Goal: Feedback & Contribution: Leave review/rating

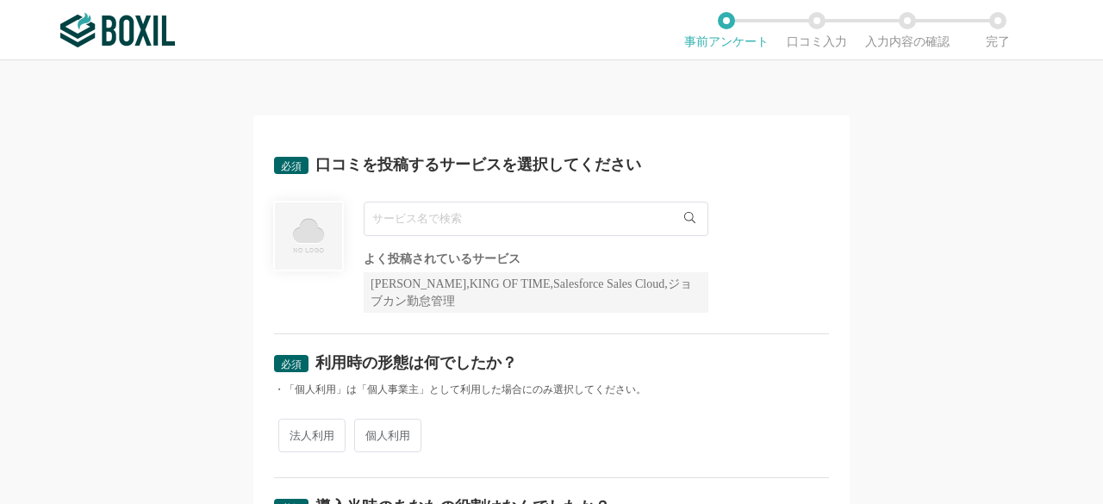
click at [452, 220] on input "text" at bounding box center [536, 219] width 345 height 34
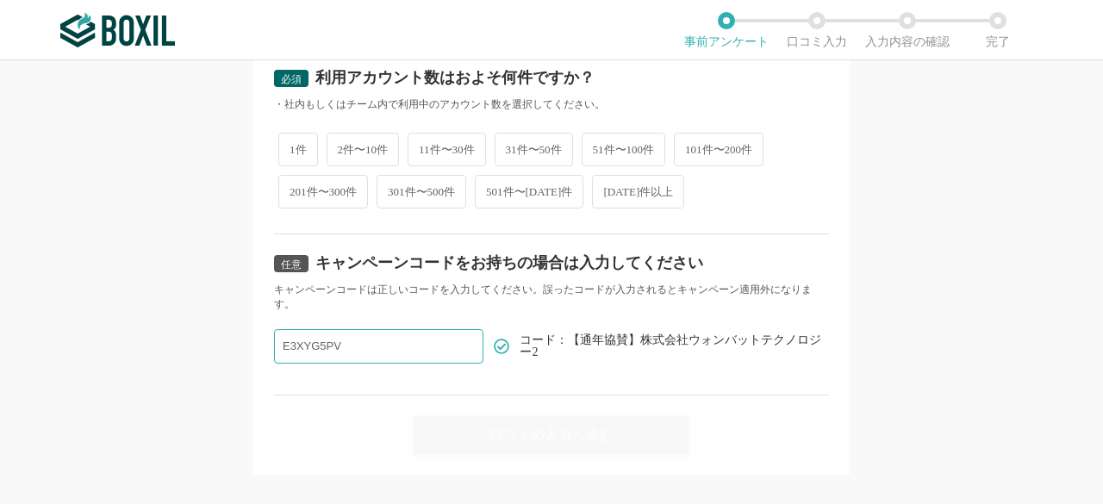
scroll to position [883, 0]
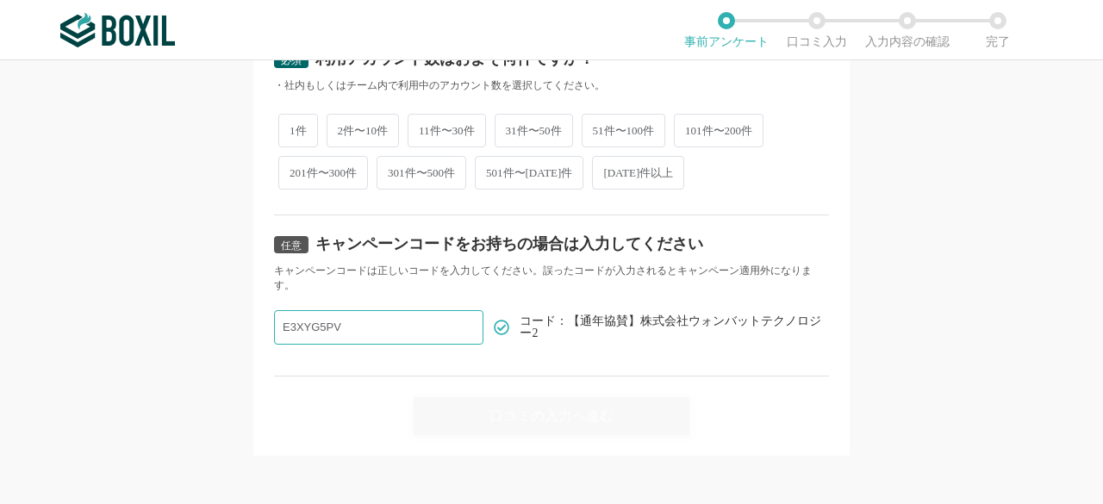
click at [346, 319] on input "E3XYG5PV" at bounding box center [378, 327] width 209 height 34
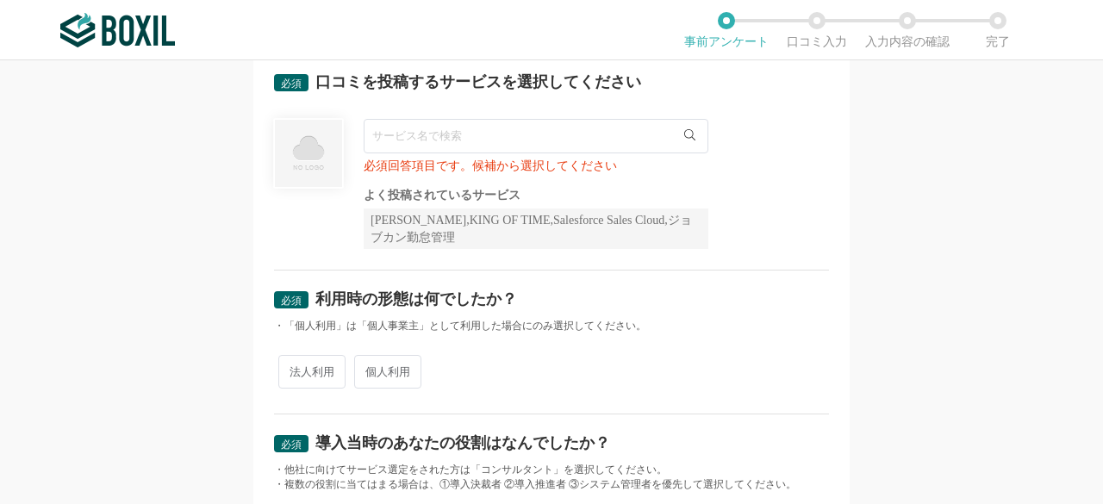
scroll to position [0, 0]
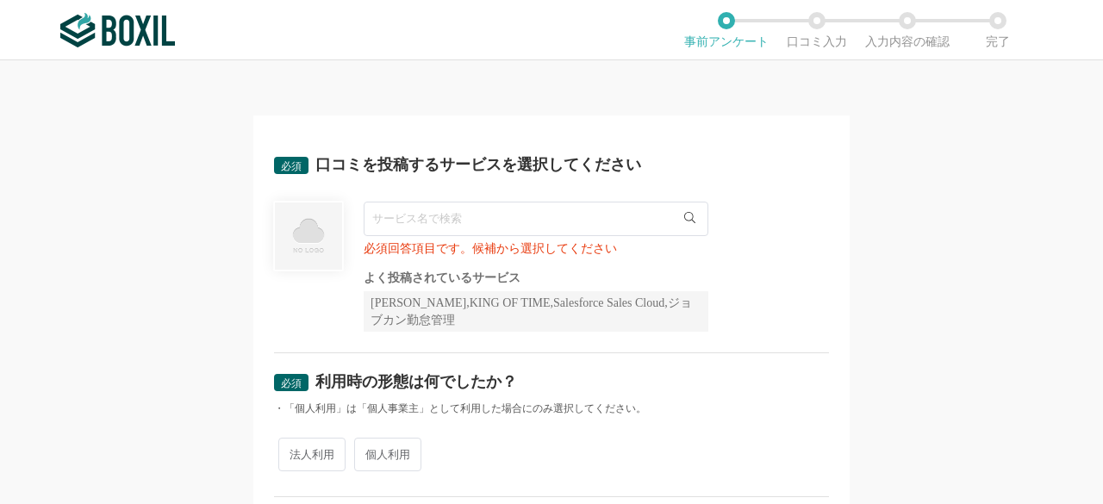
click at [446, 219] on input "text" at bounding box center [536, 219] width 345 height 34
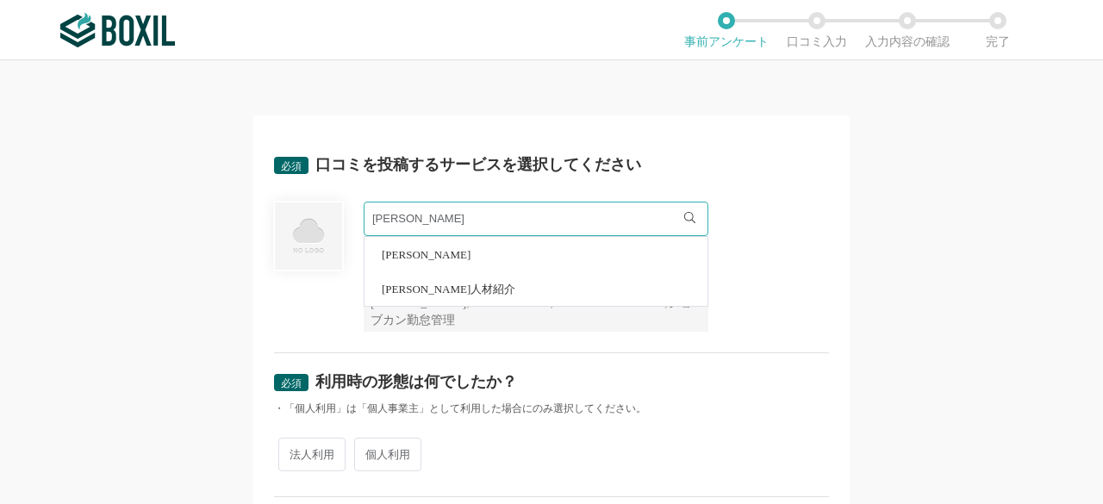
type input "[PERSON_NAME]"
click at [457, 260] on li "[PERSON_NAME]" at bounding box center [535, 254] width 343 height 34
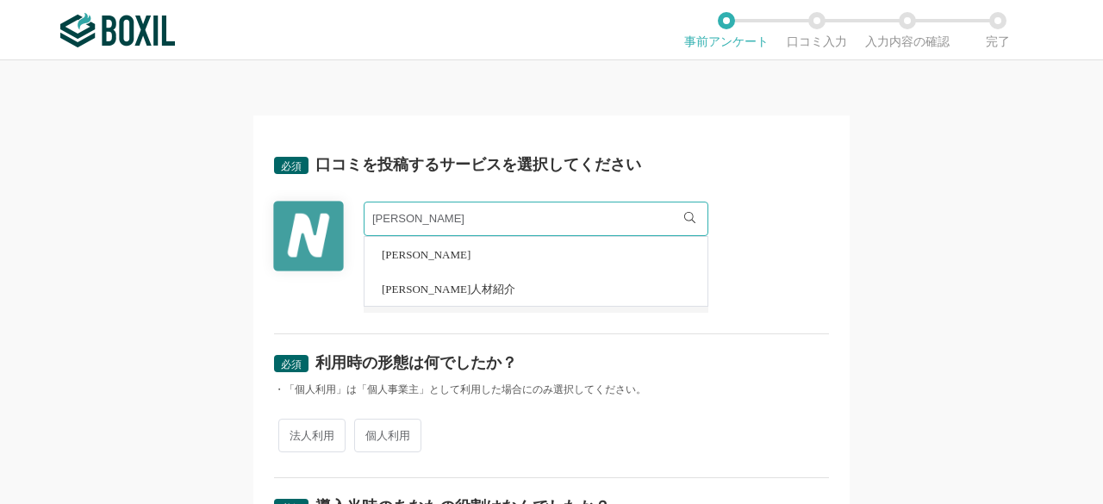
click at [193, 227] on div "必須 口コミを投稿するサービスを選択してください [PERSON_NAME] [PERSON_NAME] [PERSON_NAME]人材紹介 よく投稿されてい…" at bounding box center [551, 282] width 1103 height 444
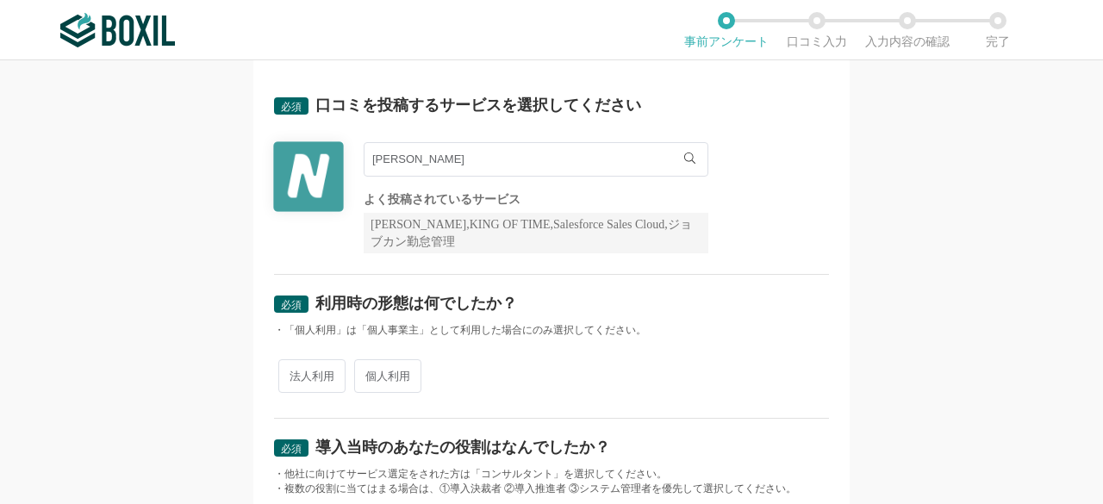
scroll to position [86, 0]
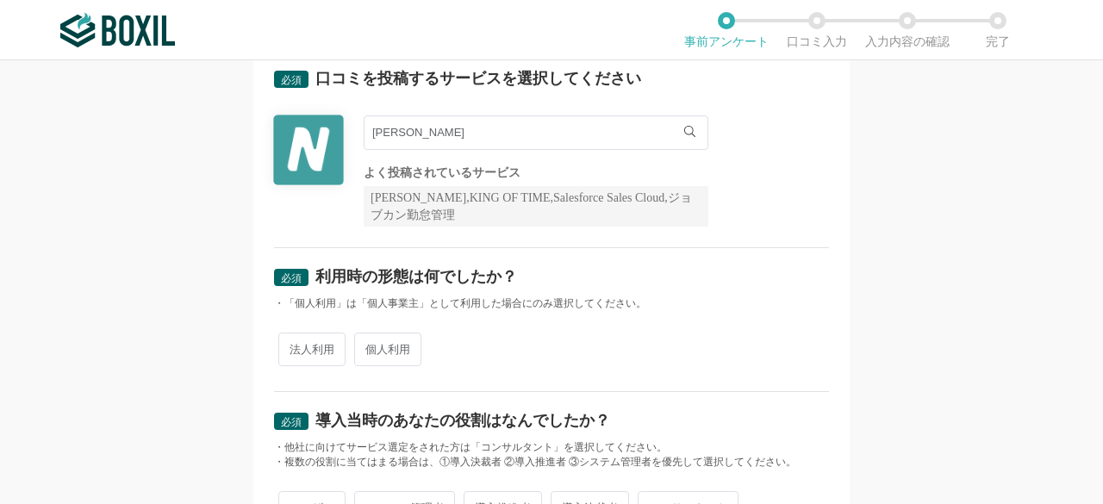
click at [286, 346] on span "法人利用" at bounding box center [311, 350] width 67 height 34
click at [286, 346] on input "法人利用" at bounding box center [288, 340] width 11 height 11
radio input "true"
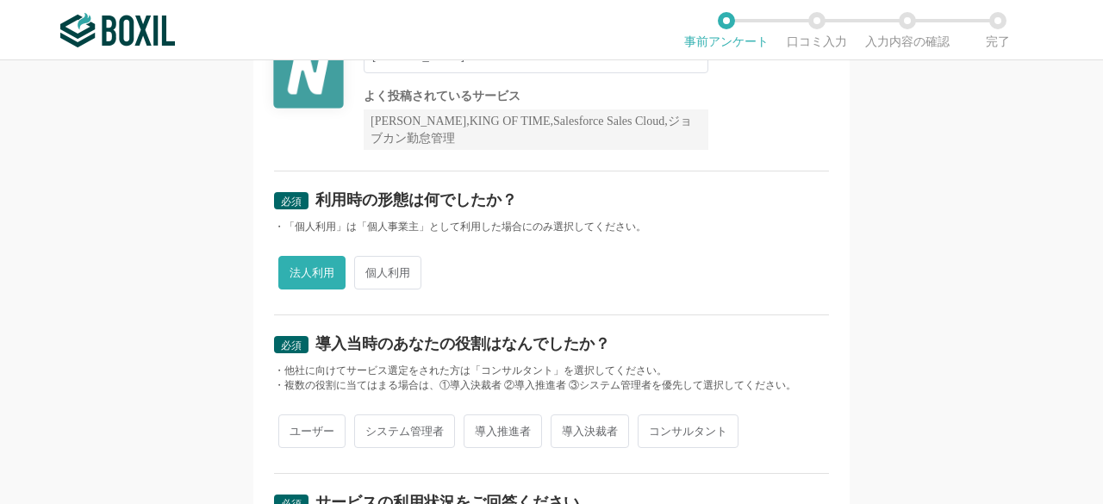
scroll to position [258, 0]
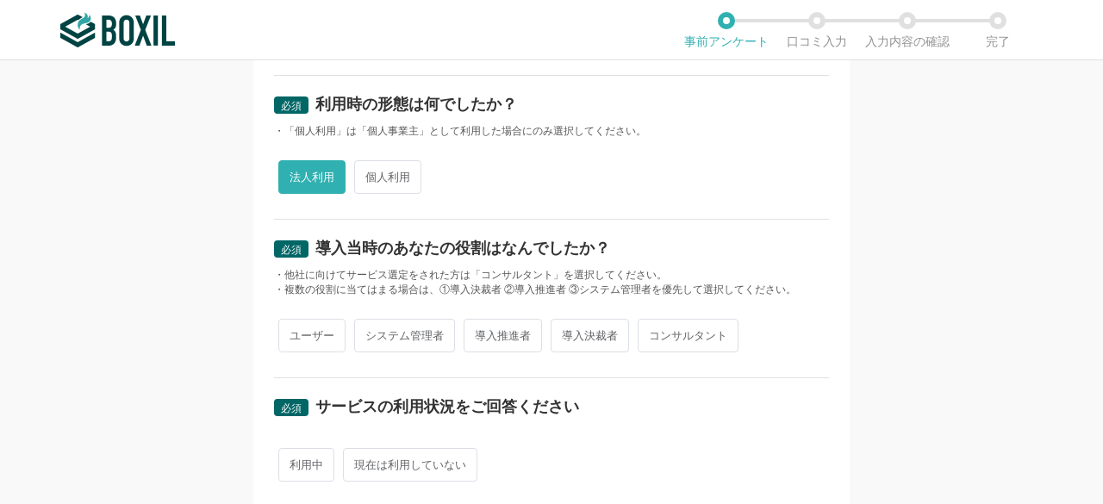
click at [639, 341] on span "コンサルタント" at bounding box center [688, 336] width 101 height 34
click at [642, 333] on input "コンサルタント" at bounding box center [647, 326] width 11 height 11
radio input "true"
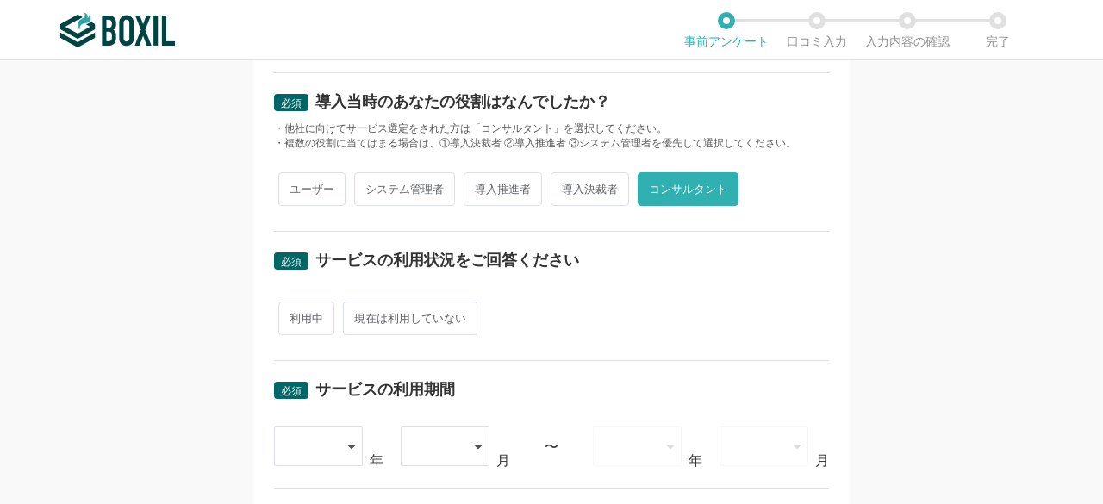
scroll to position [431, 0]
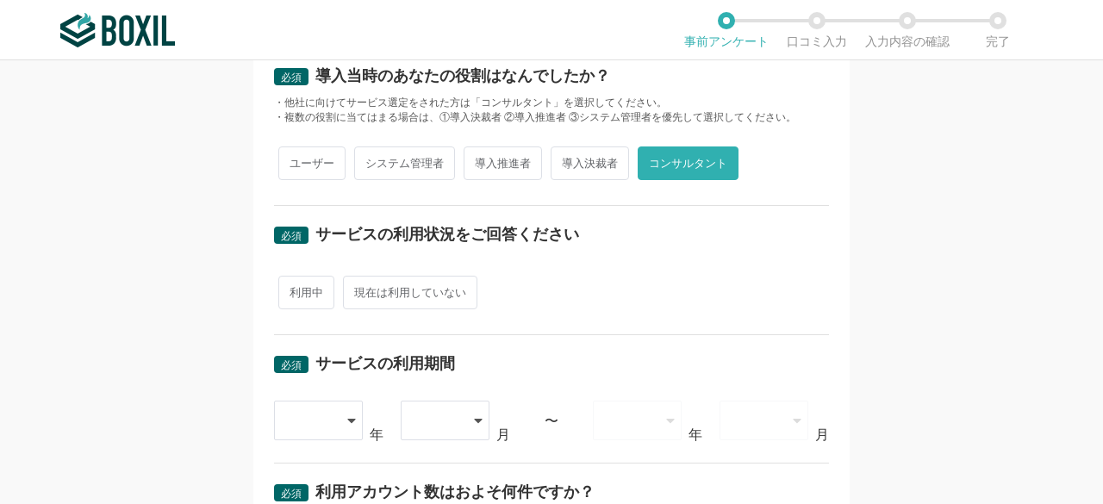
click at [316, 287] on span "利用中" at bounding box center [306, 293] width 56 height 34
click at [294, 287] on input "利用中" at bounding box center [288, 283] width 11 height 11
radio input "true"
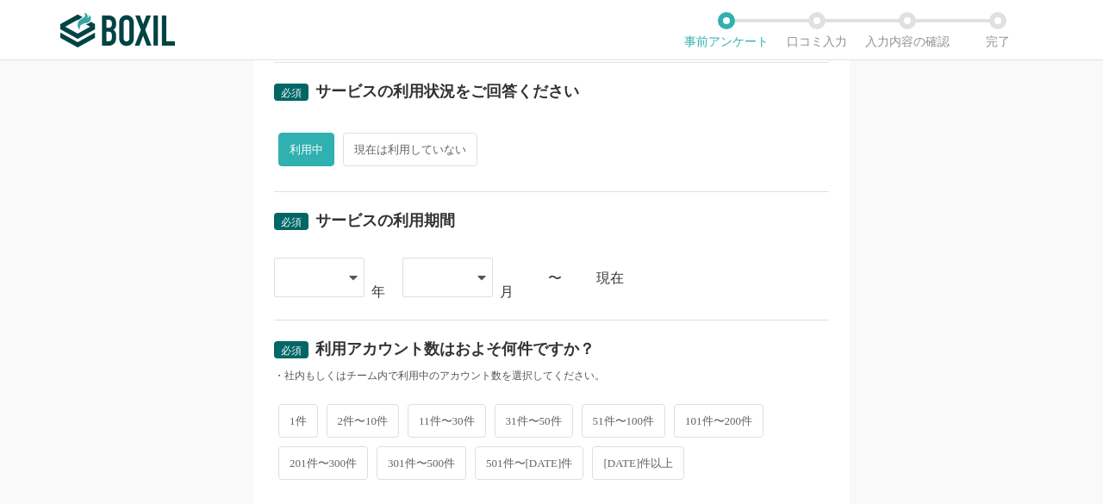
scroll to position [603, 0]
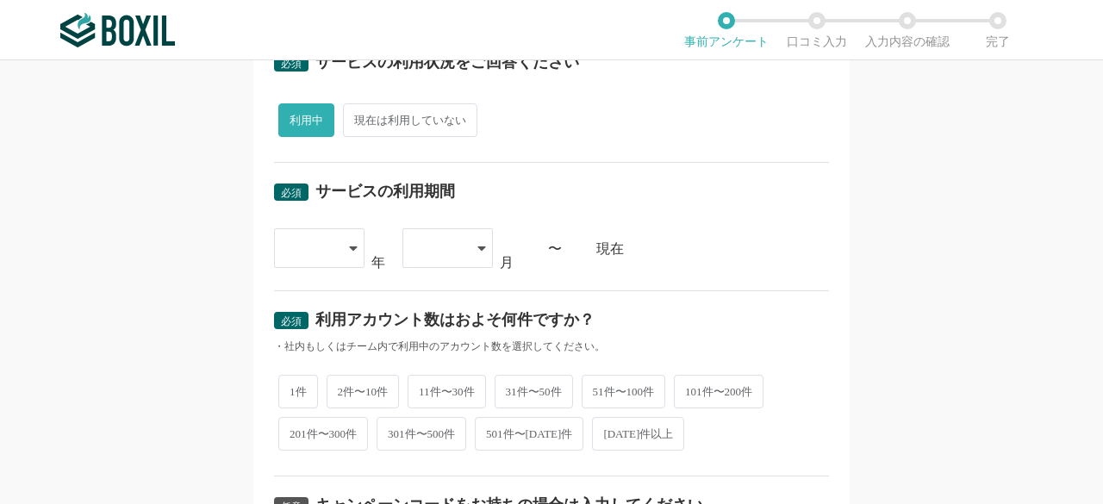
click at [349, 241] on icon at bounding box center [353, 248] width 9 height 14
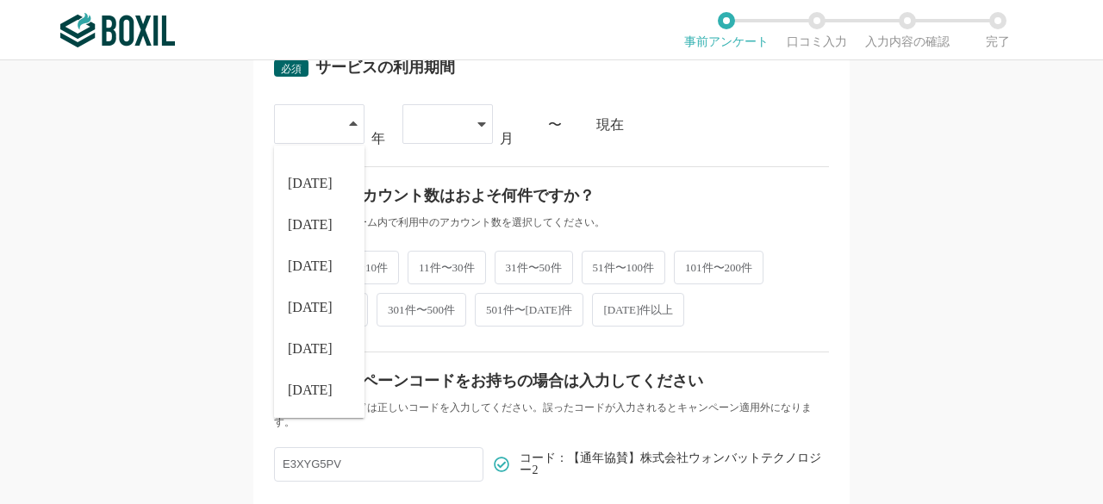
scroll to position [862, 0]
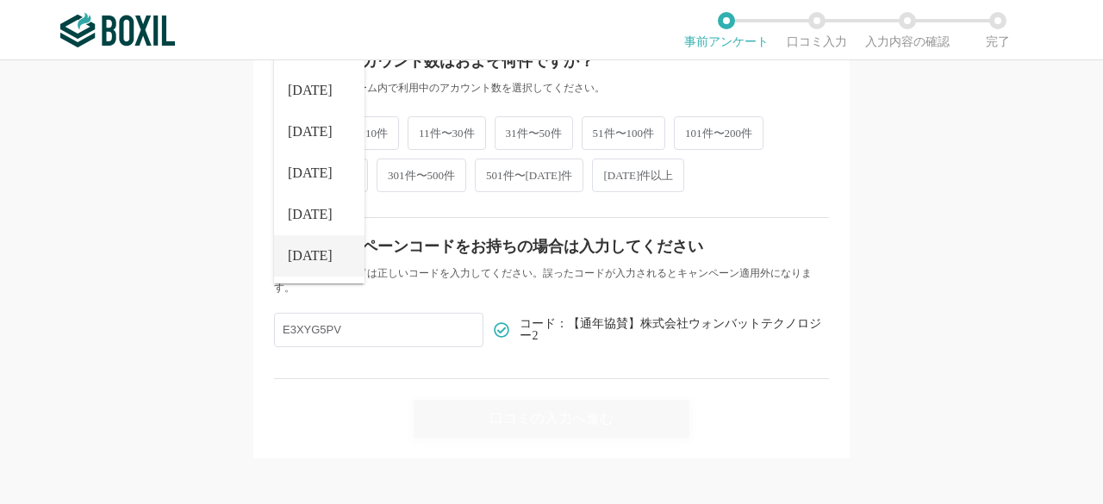
click at [316, 259] on li "[DATE]" at bounding box center [319, 255] width 90 height 41
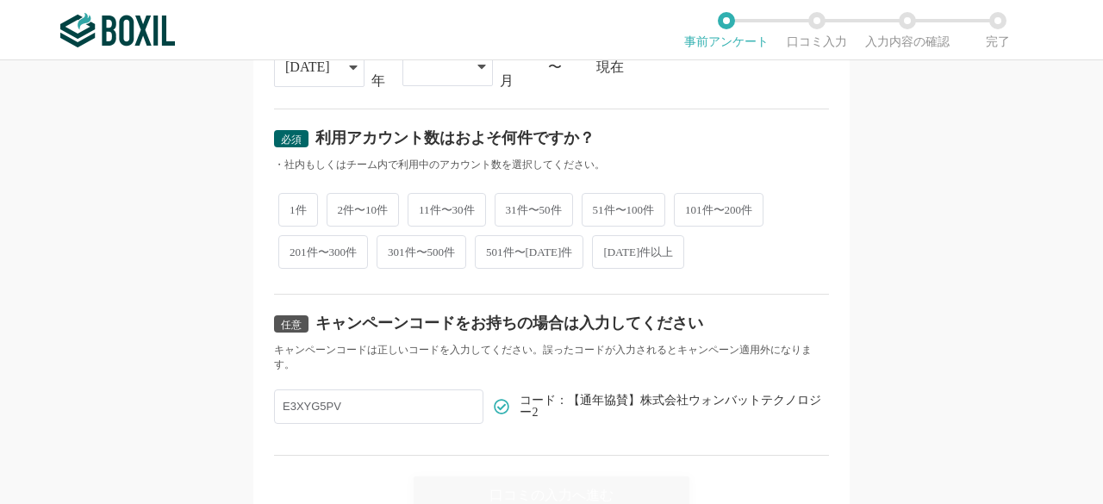
scroll to position [689, 0]
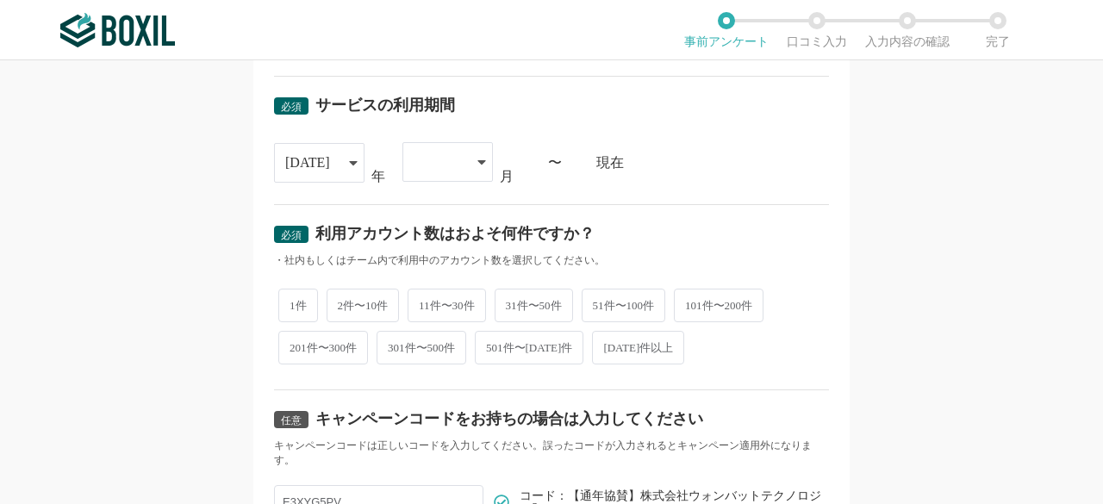
click at [453, 171] on div at bounding box center [439, 162] width 51 height 38
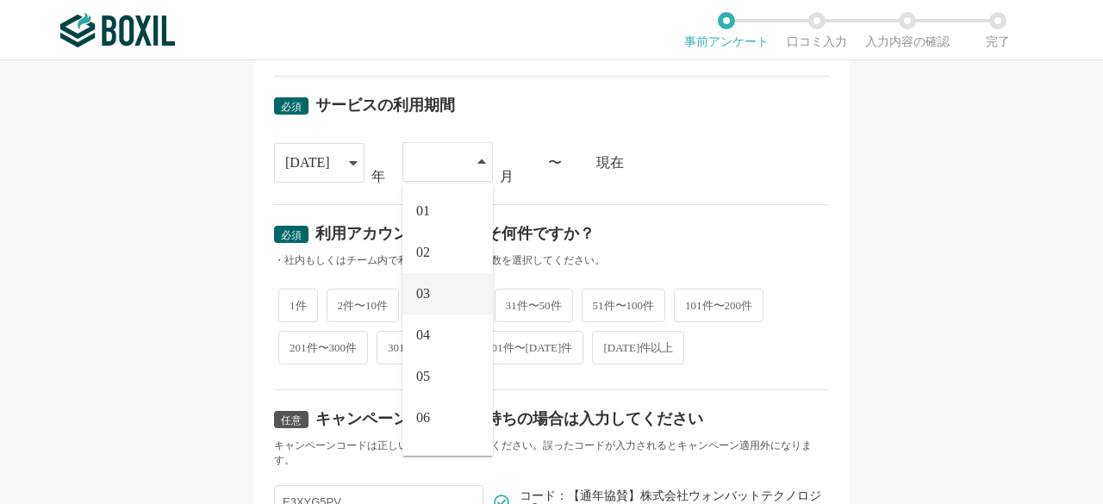
scroll to position [72, 0]
click at [425, 424] on li "08" at bounding box center [447, 428] width 90 height 41
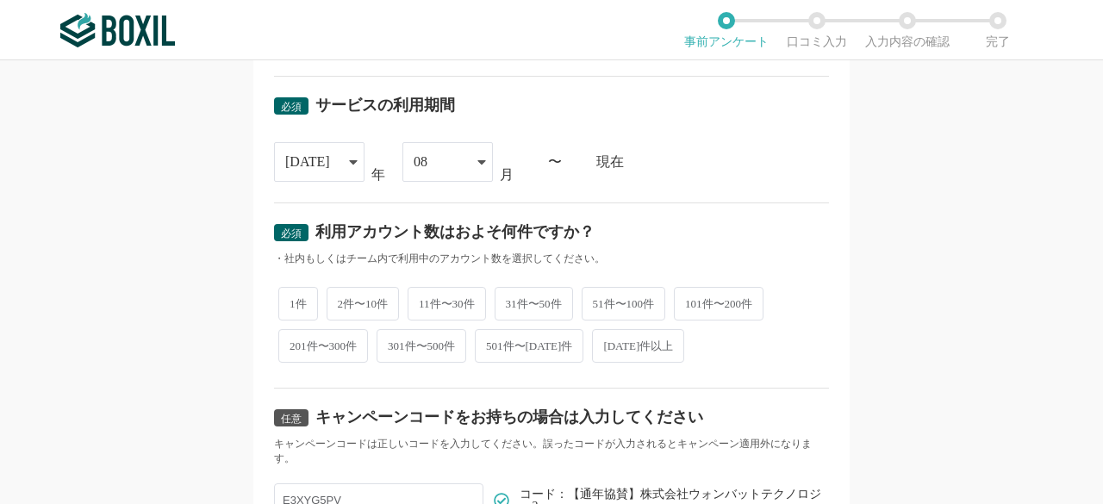
click at [432, 307] on span "11件〜30件" at bounding box center [447, 304] width 78 height 34
click at [423, 301] on input "11件〜30件" at bounding box center [417, 295] width 11 height 11
radio input "true"
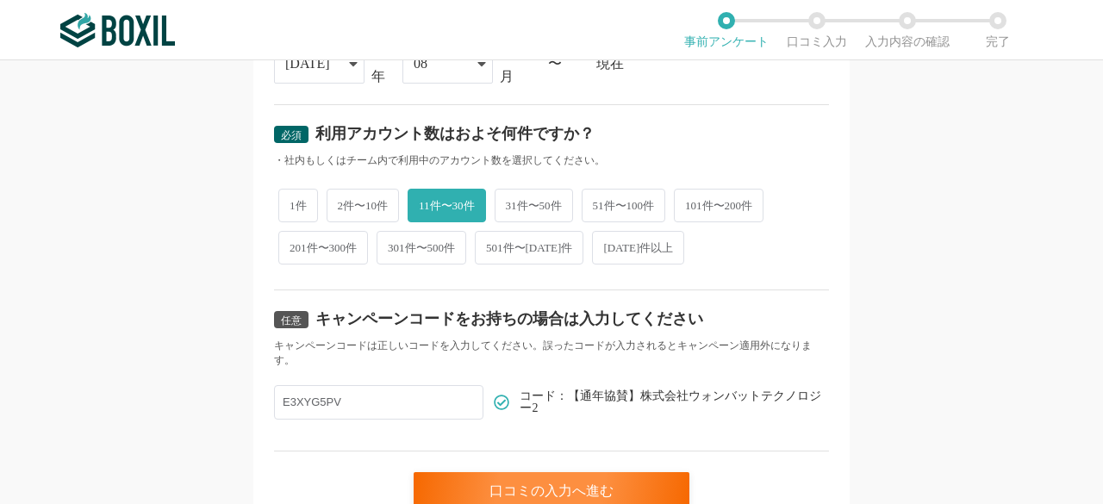
scroll to position [862, 0]
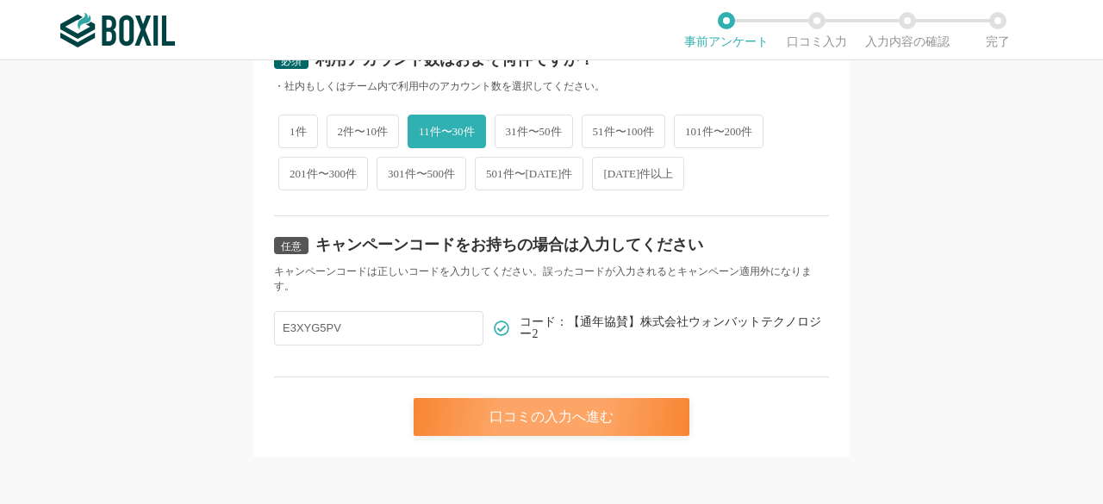
click at [458, 411] on div "口コミの入力へ進む" at bounding box center [552, 417] width 276 height 38
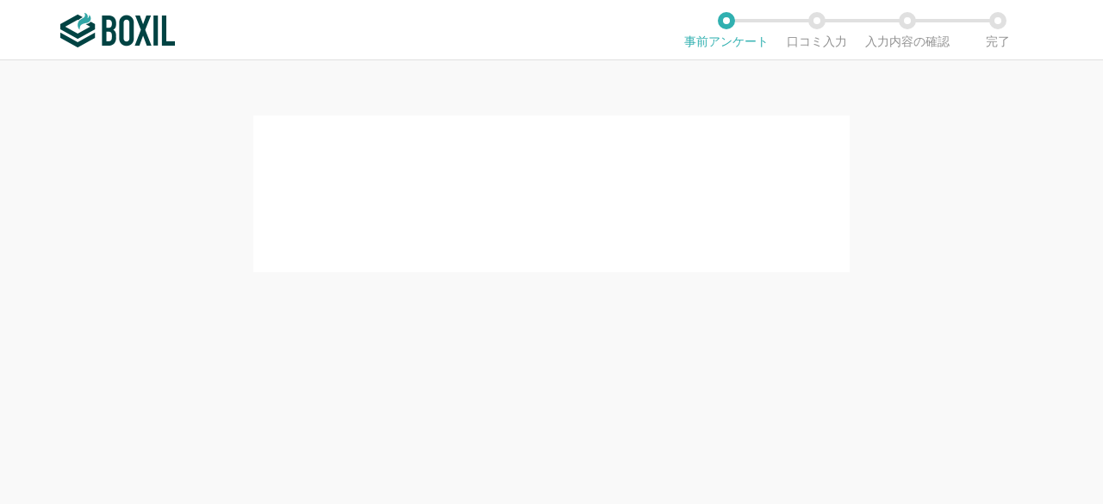
scroll to position [0, 0]
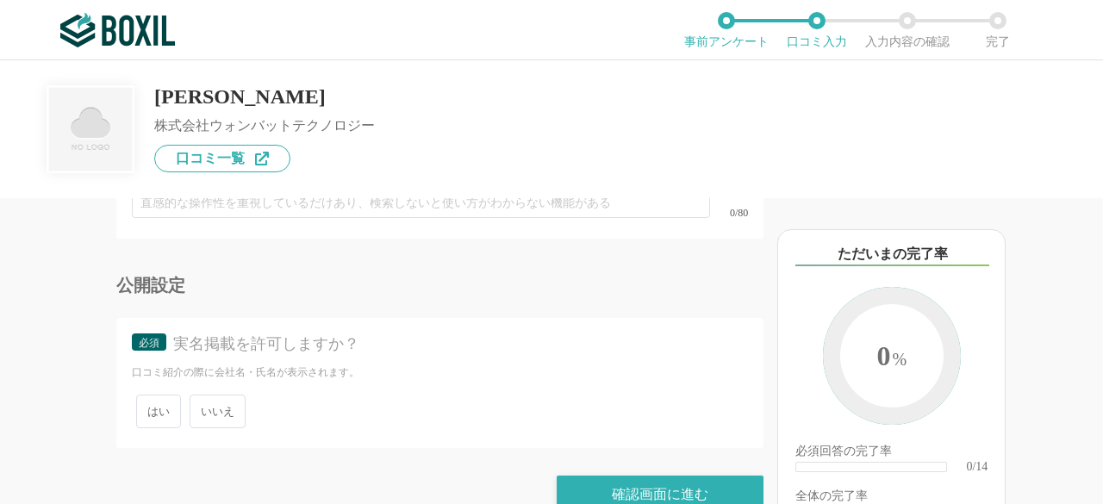
scroll to position [2807, 0]
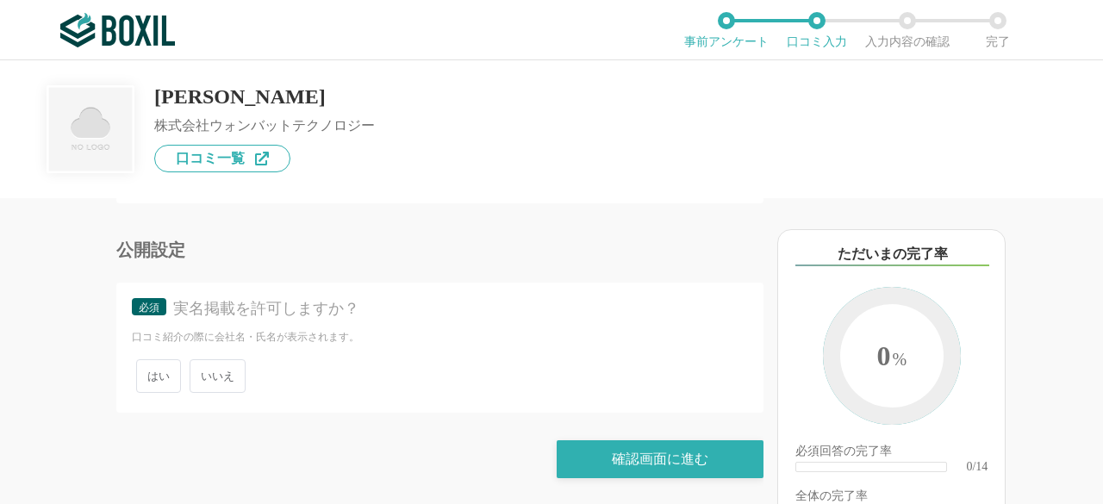
click at [222, 378] on span "いいえ" at bounding box center [218, 376] width 56 height 34
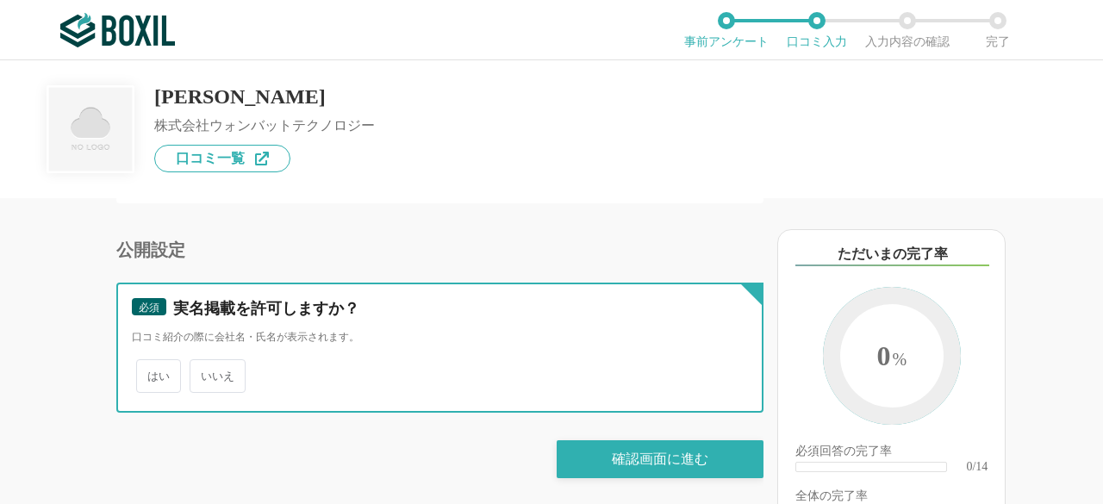
click at [205, 373] on input "いいえ" at bounding box center [199, 367] width 11 height 11
radio input "true"
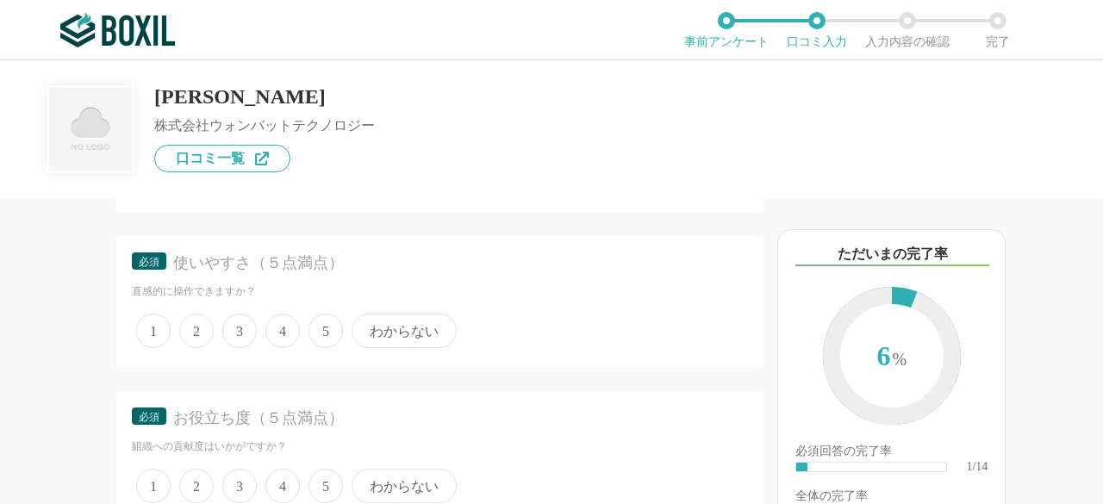
scroll to position [0, 0]
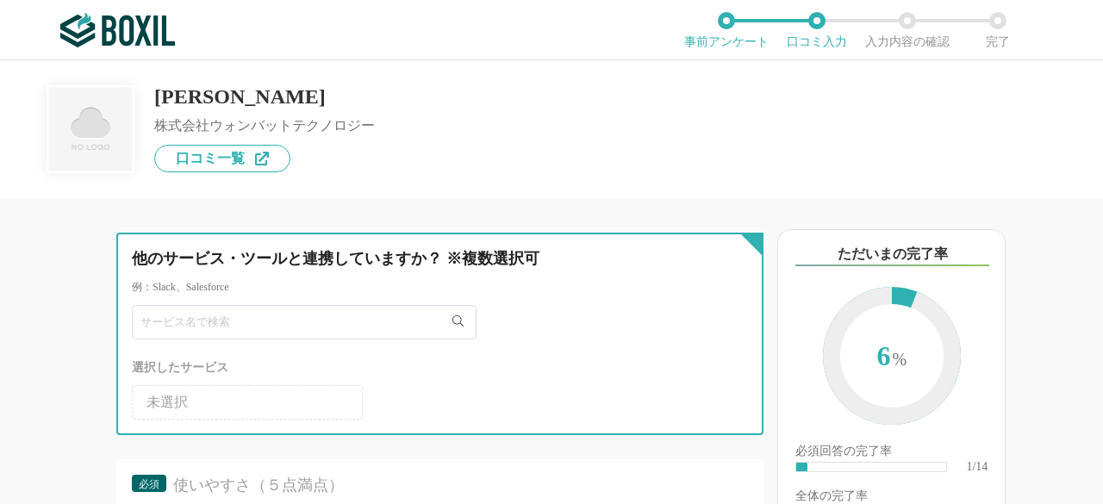
click at [290, 326] on input "text" at bounding box center [304, 322] width 345 height 34
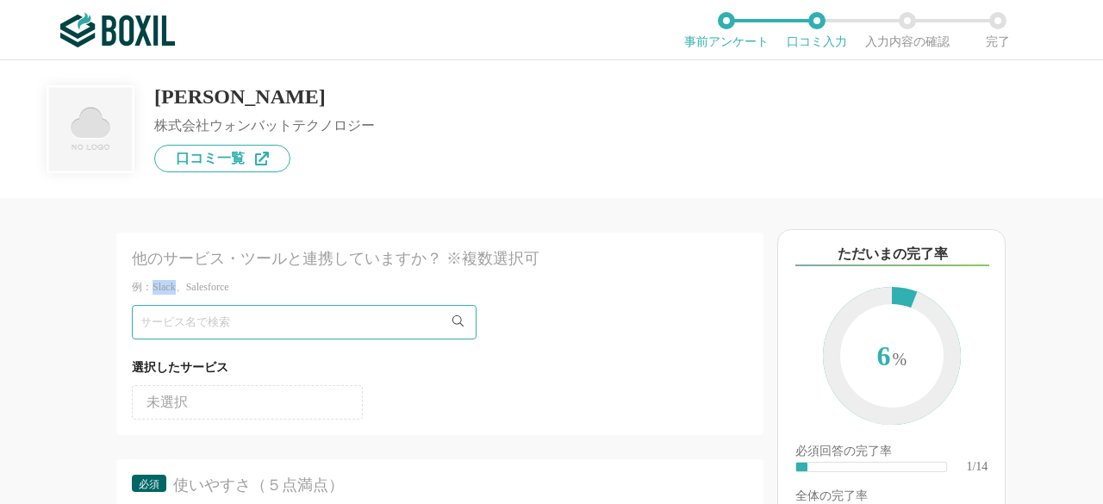
drag, startPoint x: 179, startPoint y: 290, endPoint x: 153, endPoint y: 287, distance: 26.1
click at [153, 287] on div "例：Slack、Salesforce" at bounding box center [440, 287] width 616 height 15
copy div "Slack"
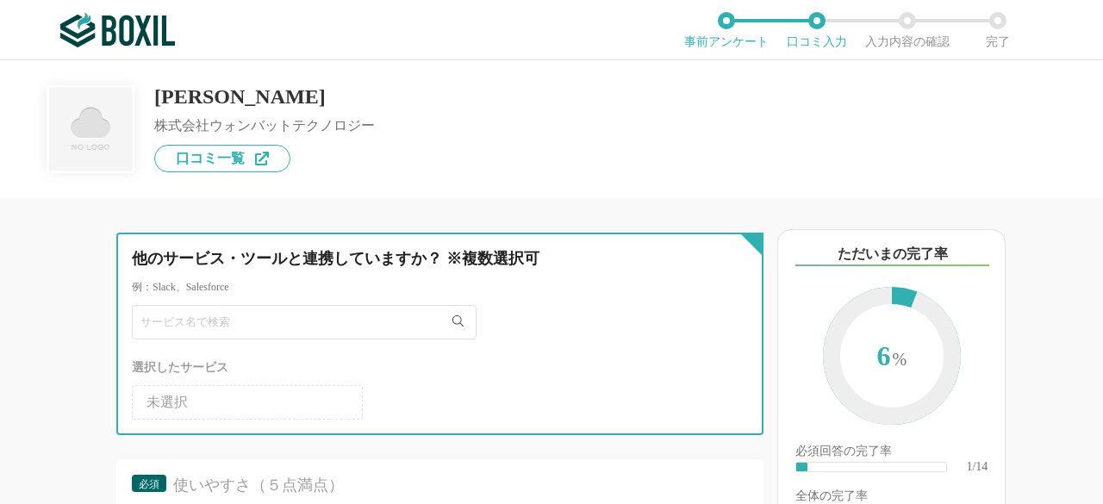
click at [186, 331] on input "text" at bounding box center [304, 322] width 345 height 34
type input "ｖ"
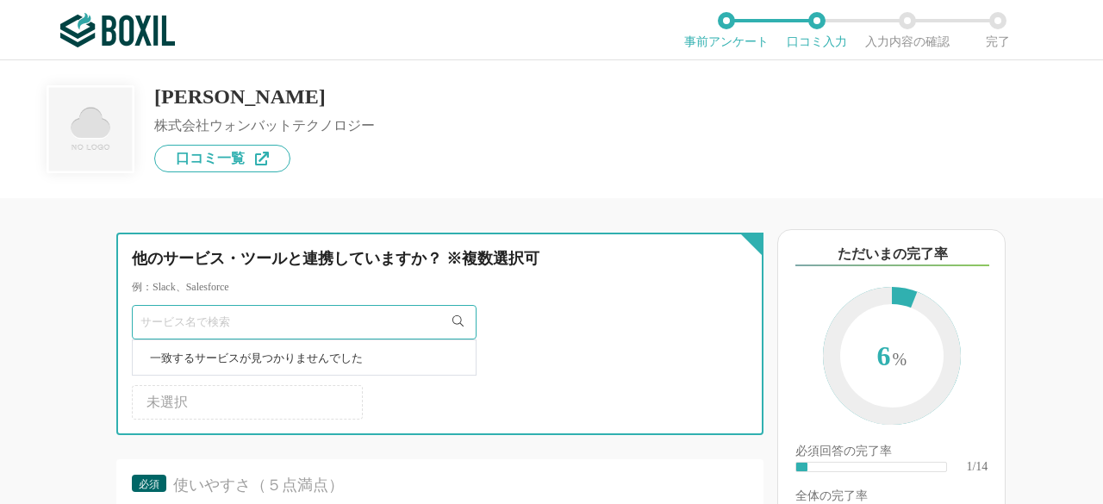
paste input "Slack"
type input "Slack"
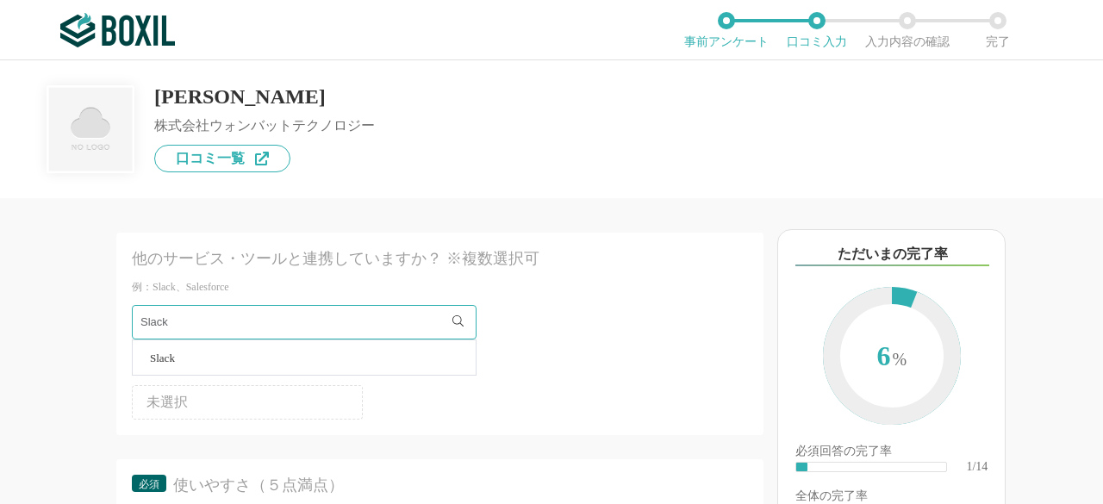
click at [346, 367] on li "Slack" at bounding box center [304, 357] width 343 height 34
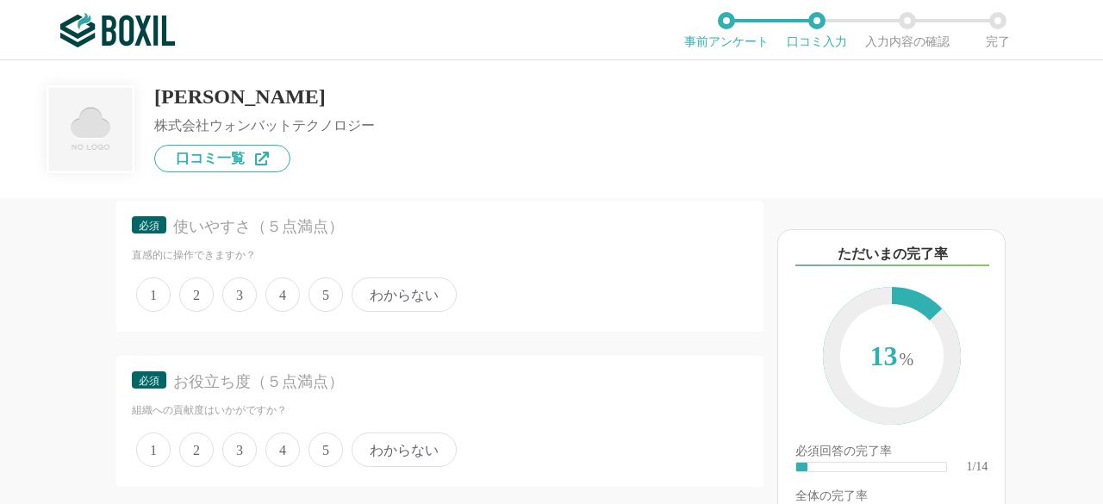
scroll to position [172, 0]
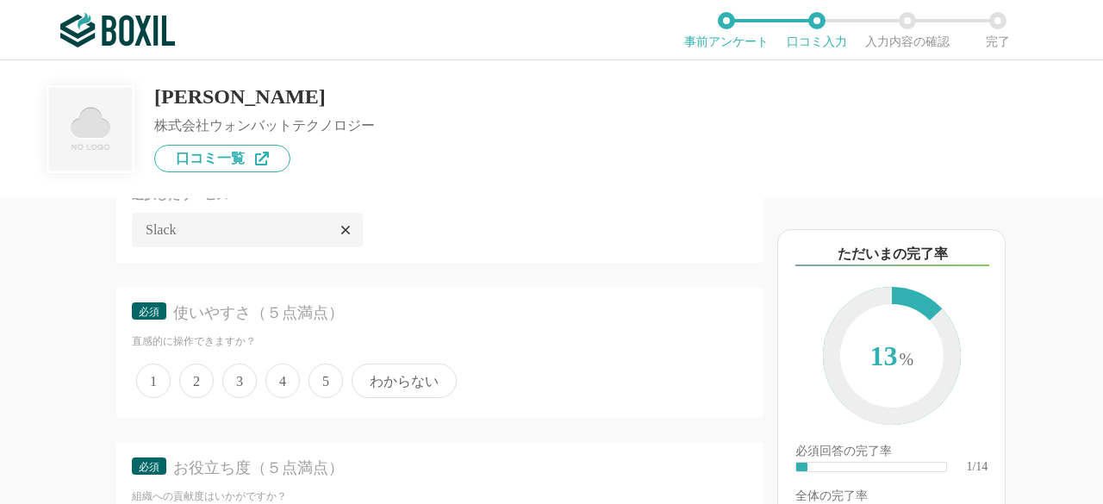
click at [252, 377] on span "3" at bounding box center [239, 381] width 34 height 34
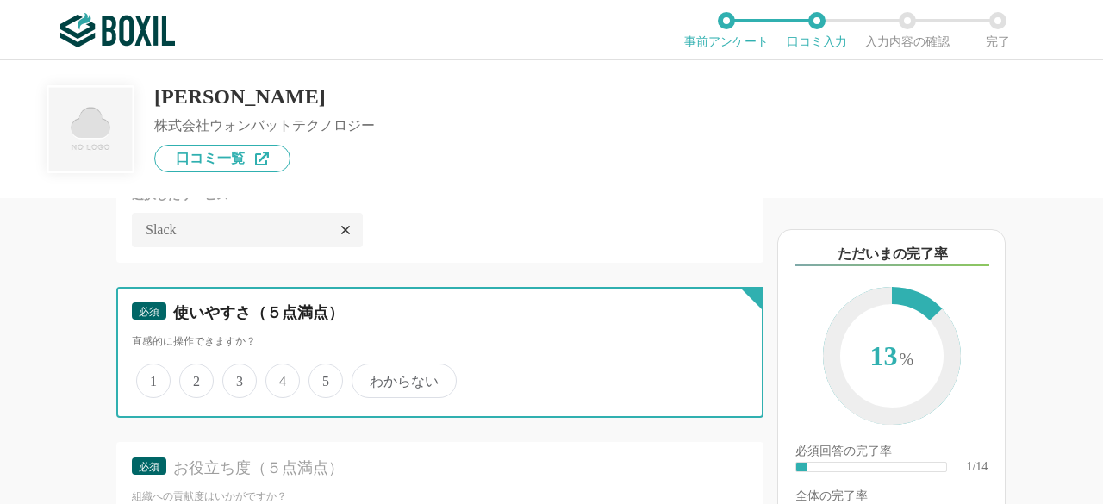
click at [238, 377] on input "3" at bounding box center [232, 371] width 11 height 11
radio input "true"
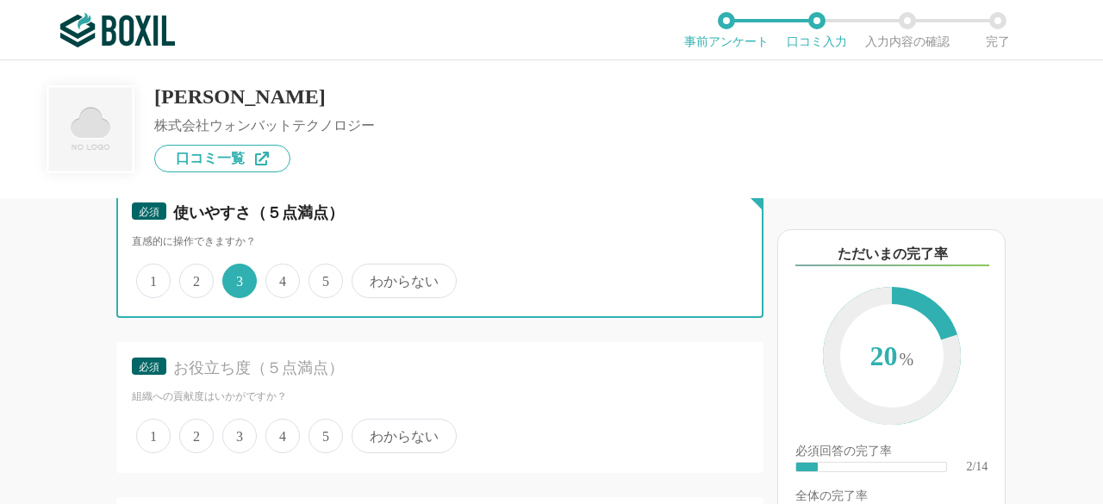
scroll to position [345, 0]
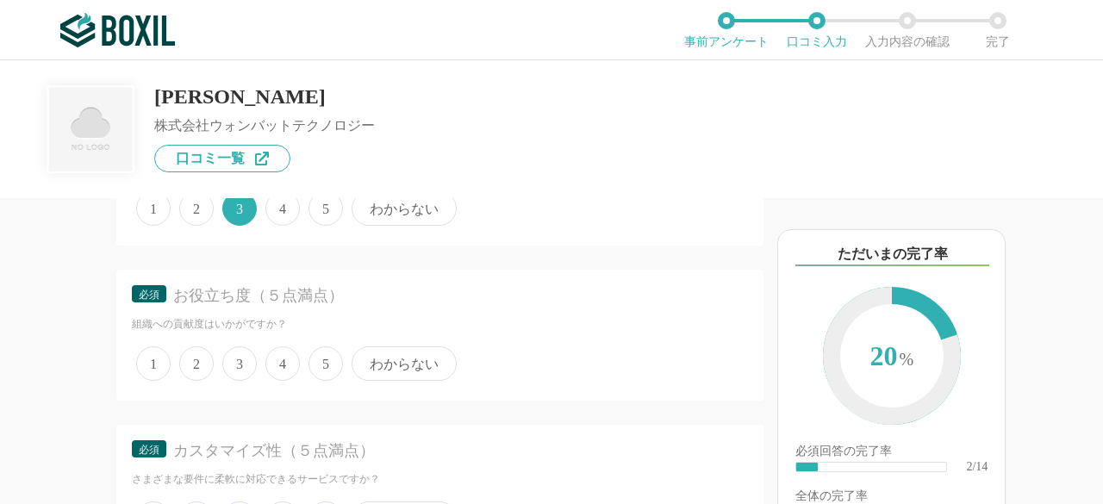
click at [291, 359] on span "4" at bounding box center [282, 363] width 34 height 34
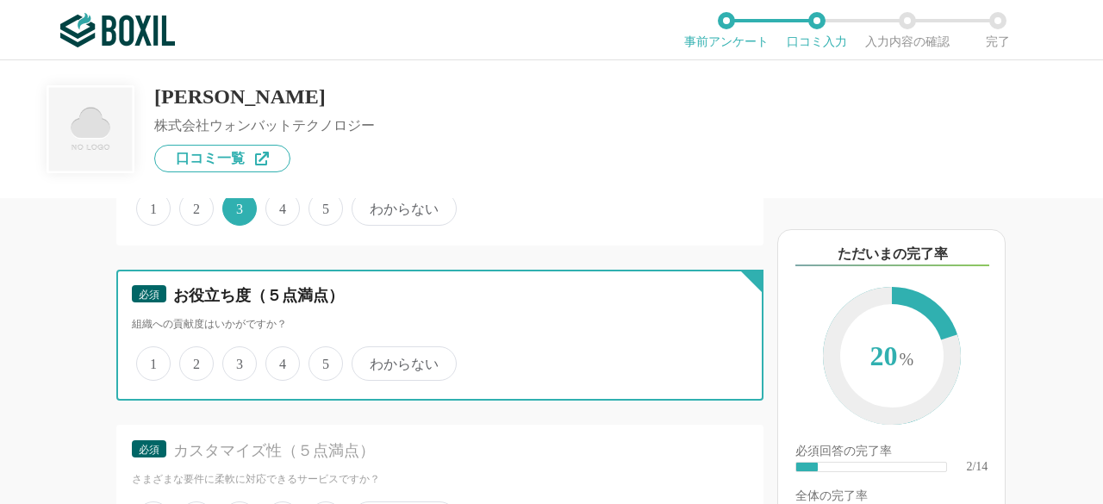
click at [281, 359] on input "4" at bounding box center [275, 354] width 11 height 11
radio input "true"
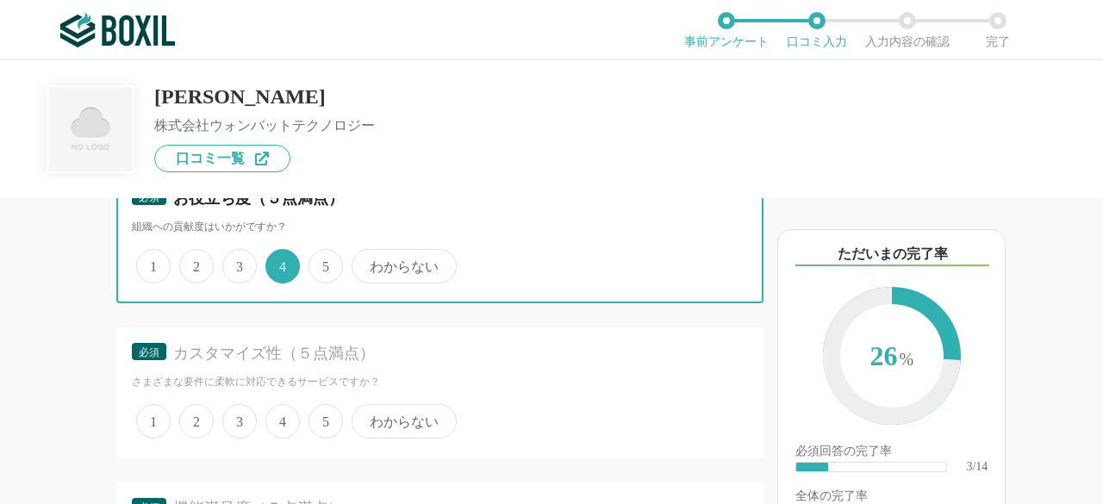
scroll to position [603, 0]
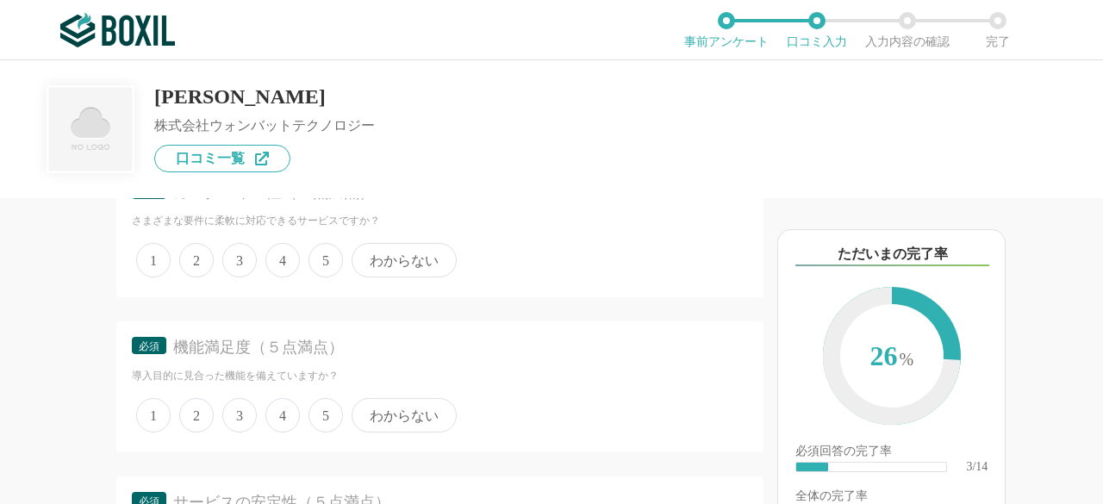
click at [281, 267] on span "4" at bounding box center [282, 260] width 34 height 34
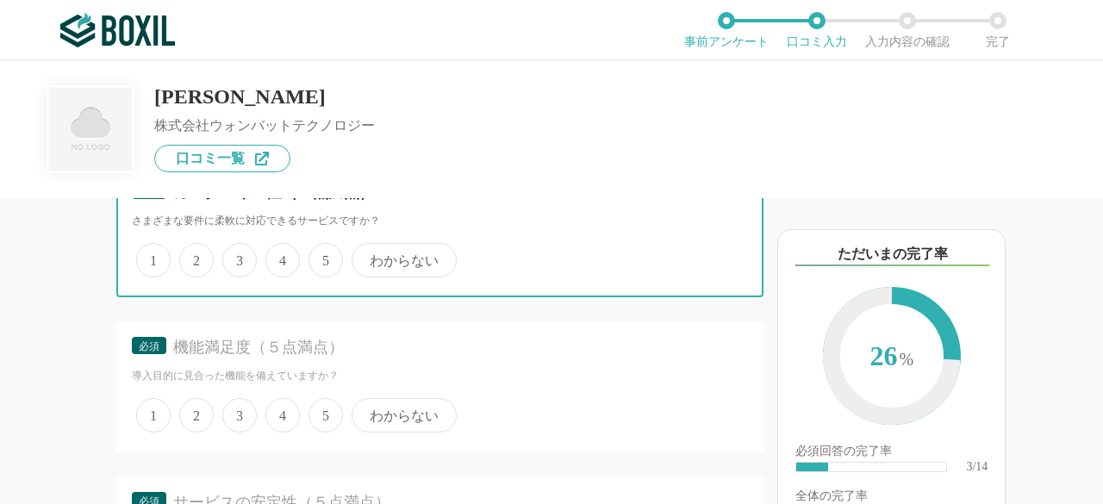
click at [281, 257] on input "4" at bounding box center [275, 251] width 11 height 11
radio input "true"
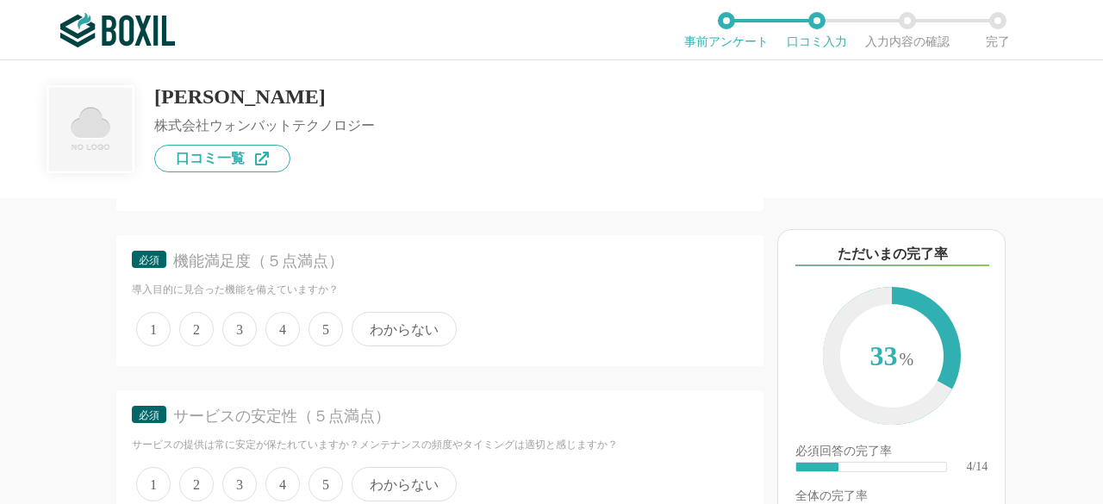
click at [286, 327] on span "4" at bounding box center [282, 329] width 34 height 34
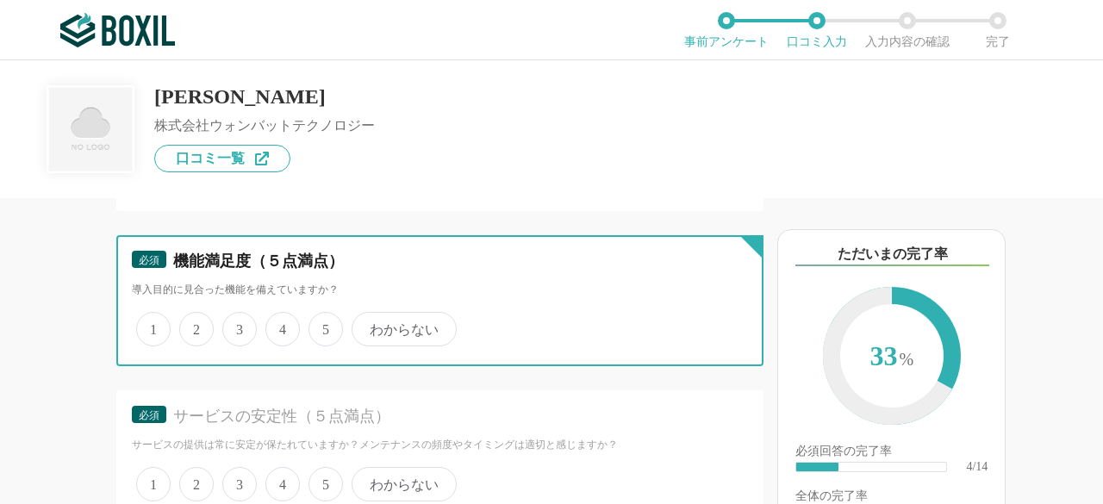
click at [281, 326] on input "4" at bounding box center [275, 319] width 11 height 11
radio input "true"
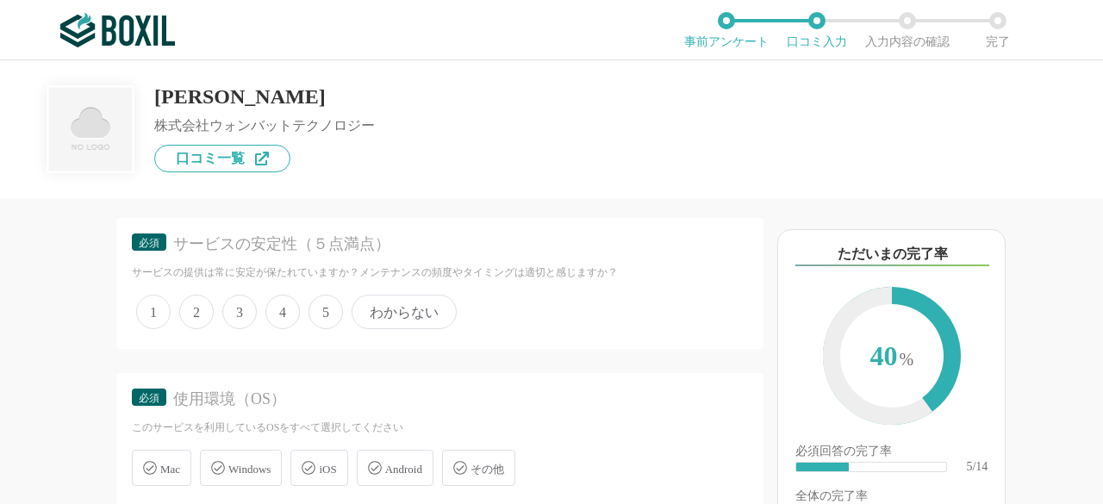
click at [283, 311] on span "4" at bounding box center [282, 312] width 34 height 34
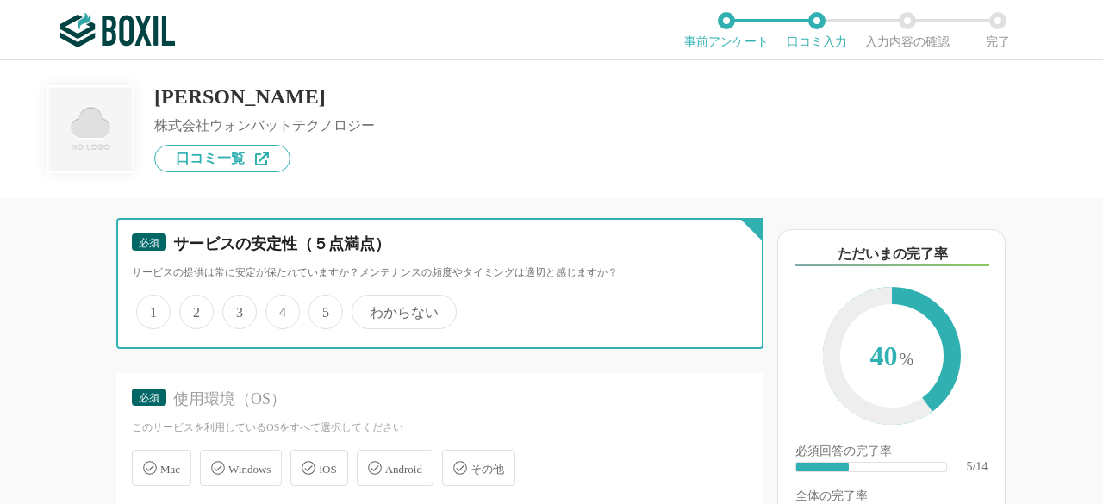
click at [281, 308] on input "4" at bounding box center [275, 302] width 11 height 11
radio input "true"
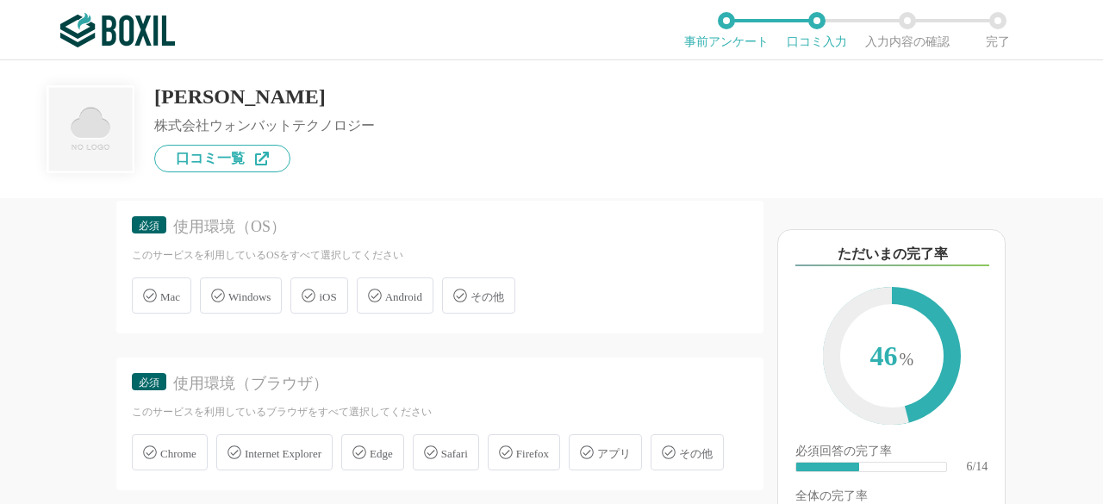
click at [264, 296] on span "Windows" at bounding box center [249, 296] width 42 height 13
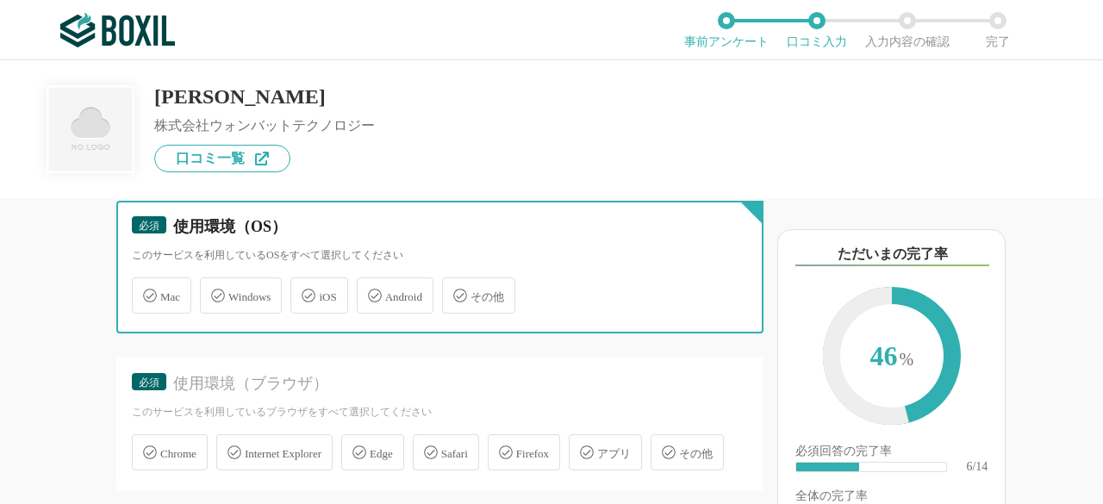
click at [215, 291] on input "Windows" at bounding box center [208, 285] width 11 height 11
checkbox input "true"
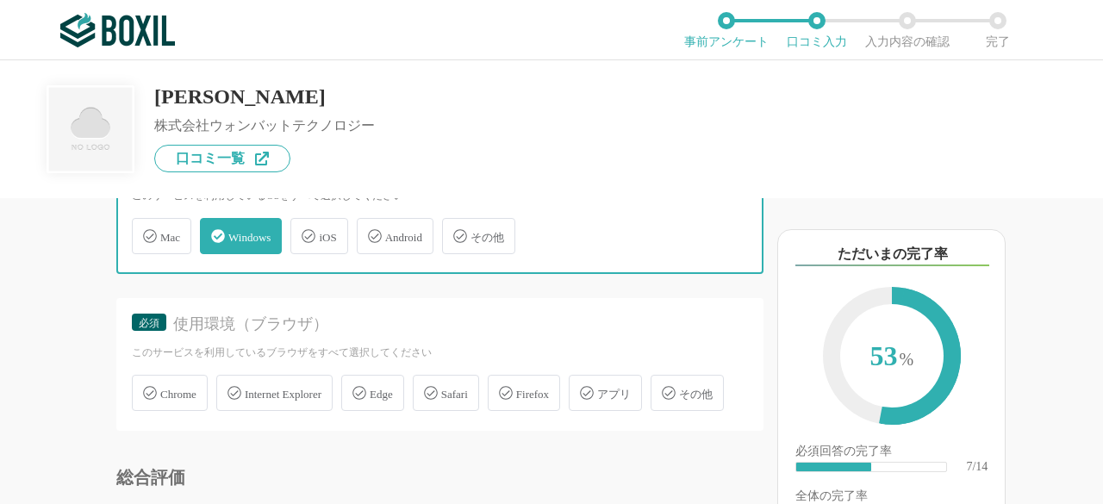
scroll to position [1120, 0]
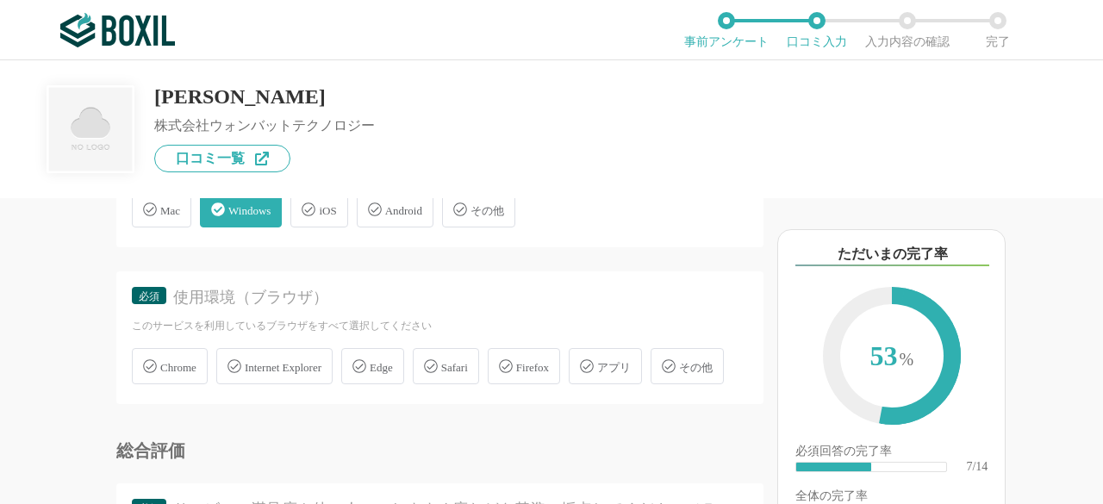
click at [202, 362] on div "Chrome" at bounding box center [170, 366] width 76 height 36
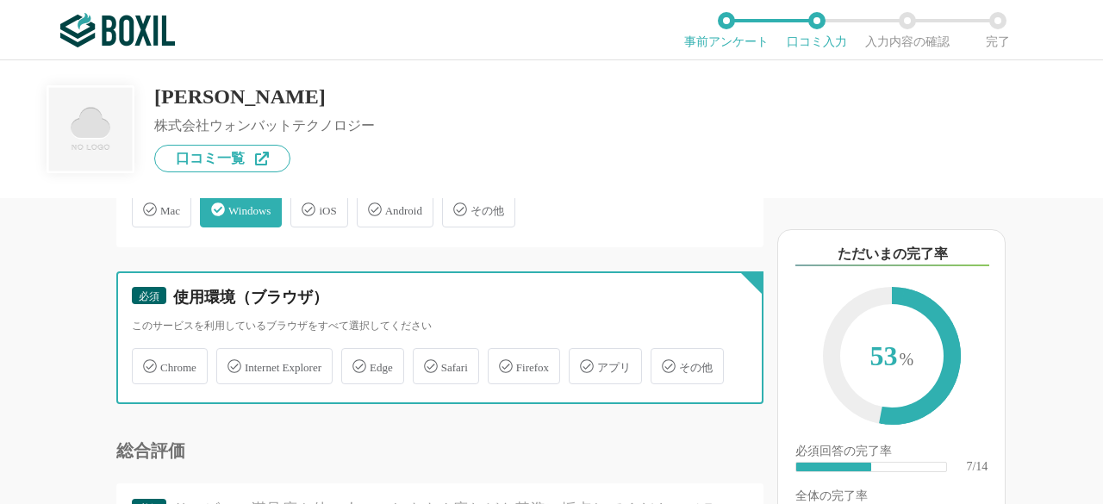
click at [146, 362] on input "Chrome" at bounding box center [140, 356] width 11 height 11
checkbox input "true"
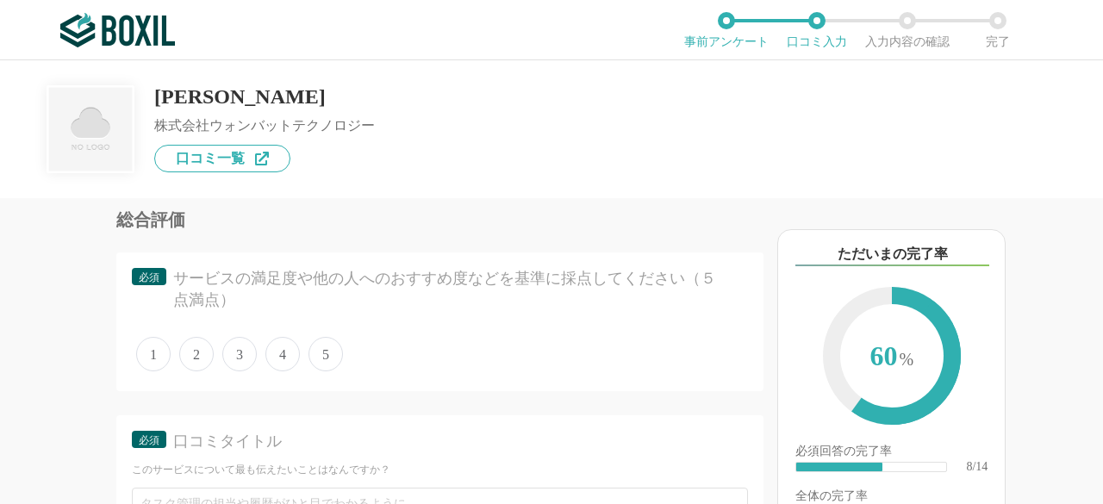
scroll to position [1379, 0]
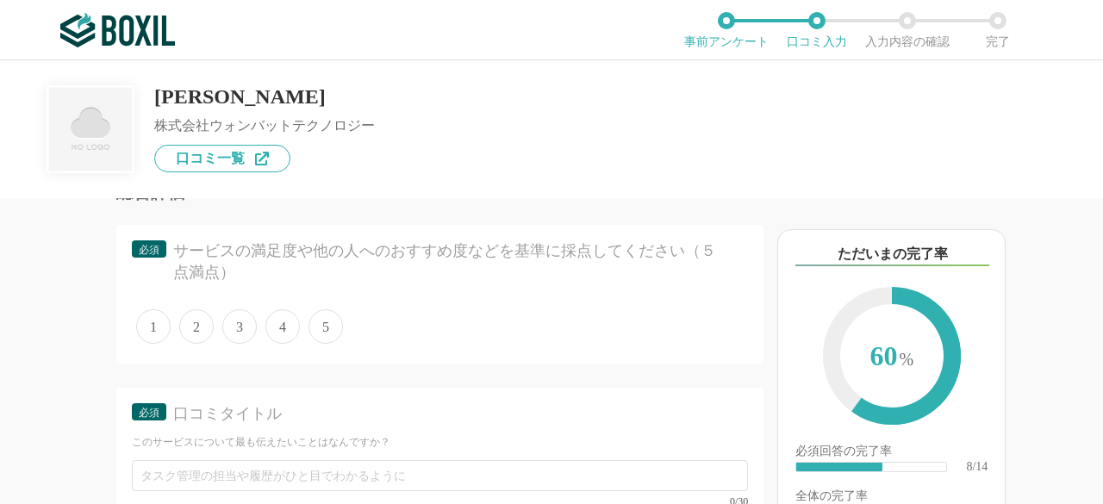
click at [279, 344] on span "4" at bounding box center [282, 326] width 34 height 34
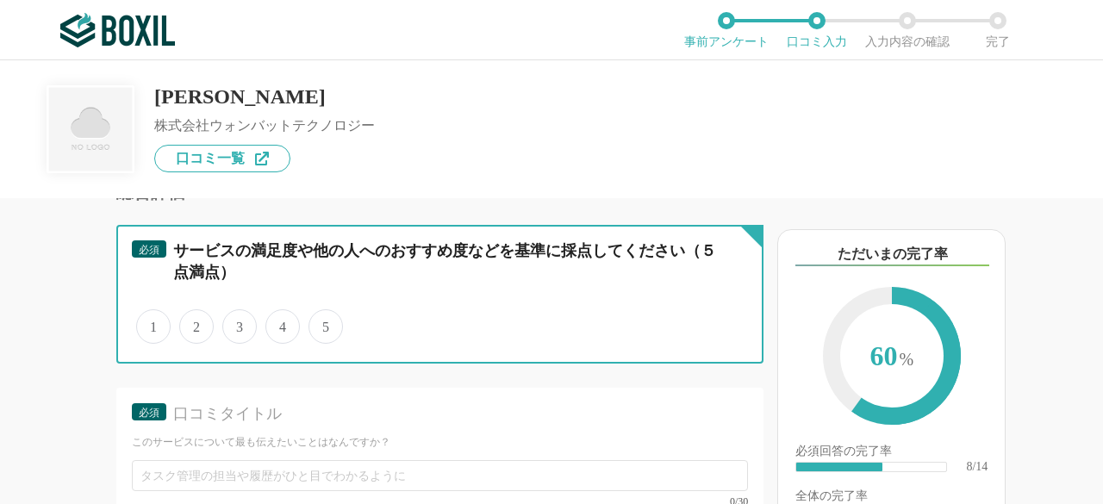
click at [279, 323] on input "4" at bounding box center [275, 317] width 11 height 11
radio input "true"
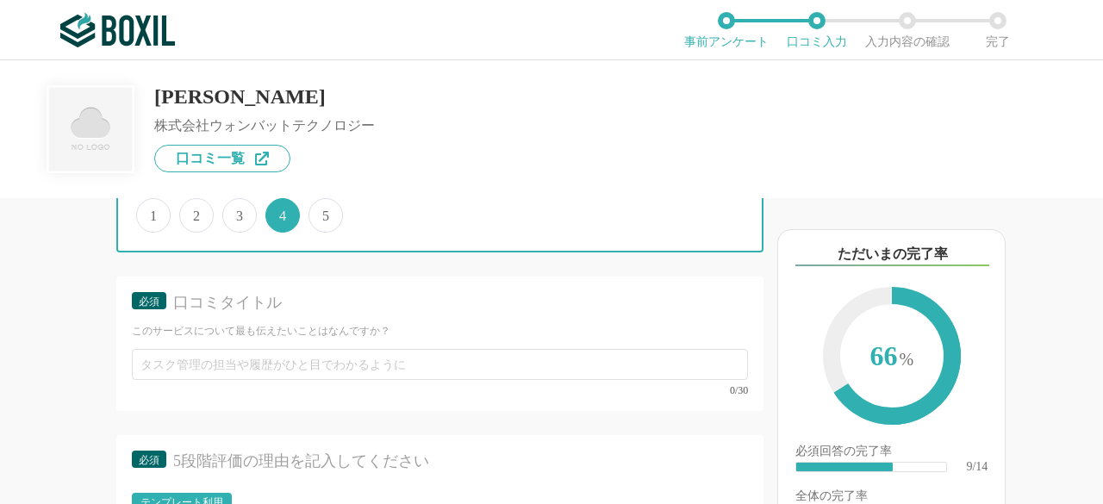
scroll to position [1637, 0]
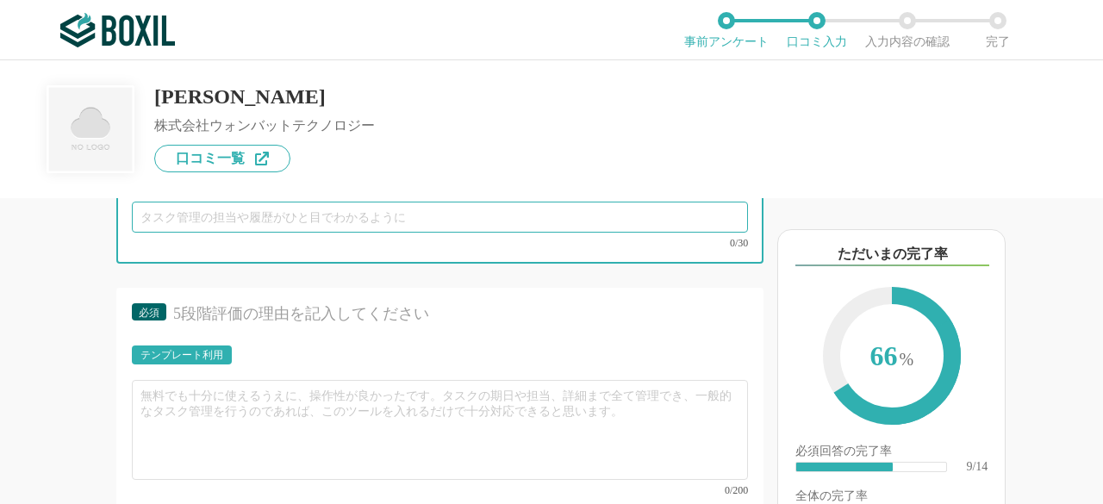
click at [264, 233] on input "text" at bounding box center [440, 217] width 616 height 31
type input "見"
type input "一目でわかる日程調整"
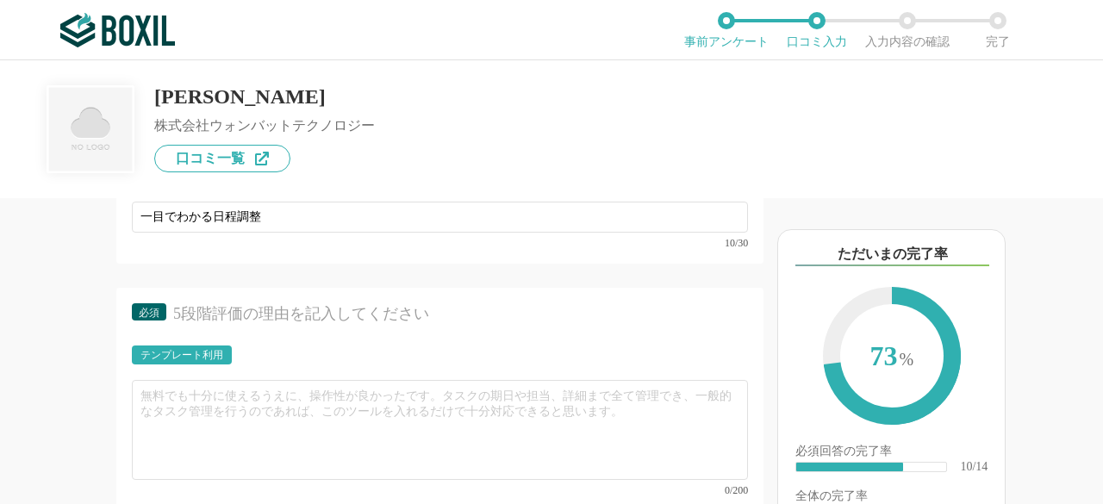
click at [355, 325] on div "5段階評価の理由を記入してください" at bounding box center [450, 314] width 555 height 22
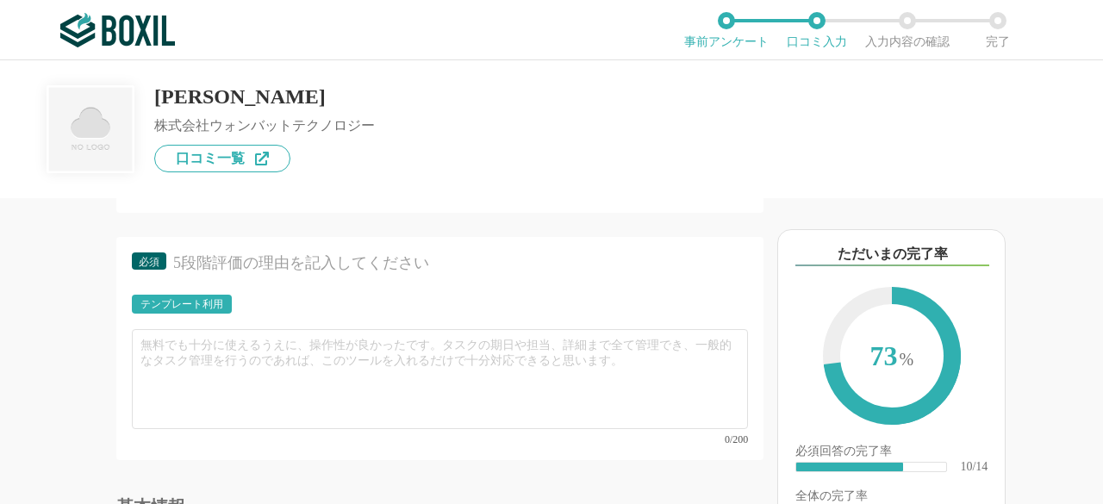
scroll to position [1723, 0]
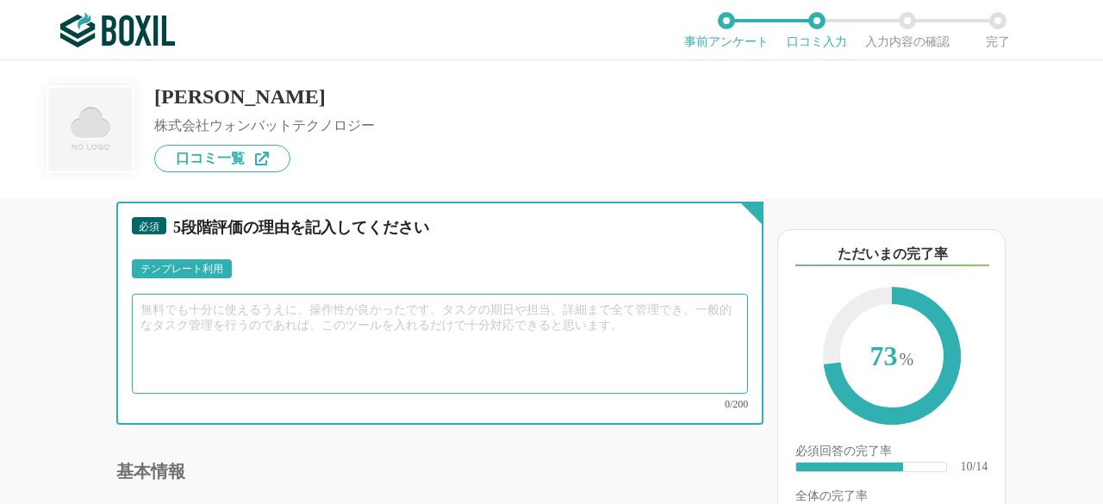
click at [320, 344] on textarea at bounding box center [440, 344] width 616 height 100
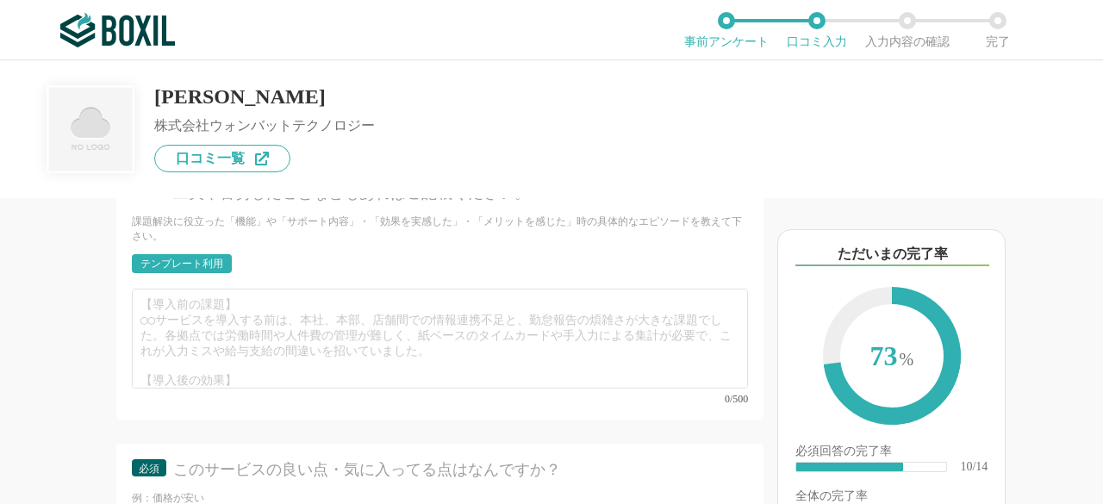
scroll to position [2068, 0]
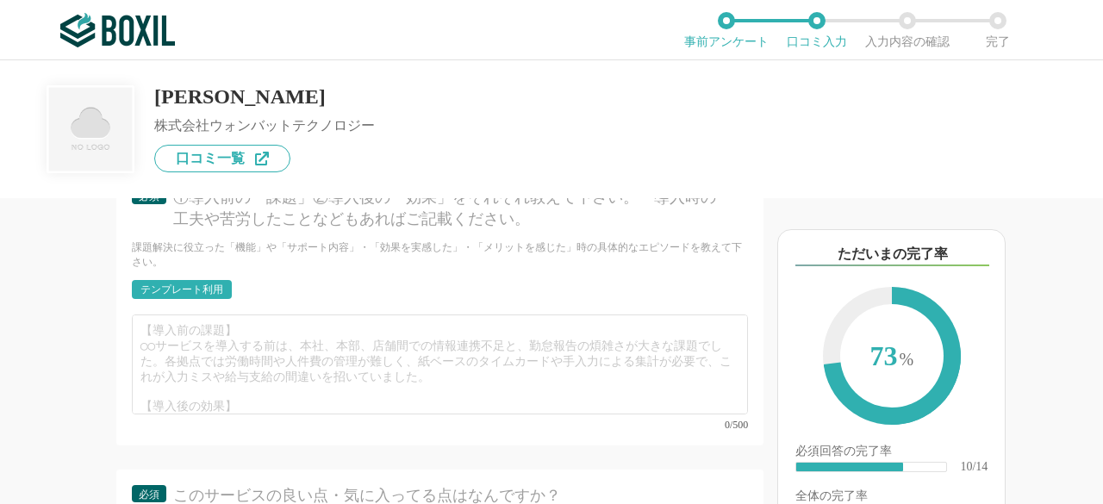
type textarea "分かりやすいUI"
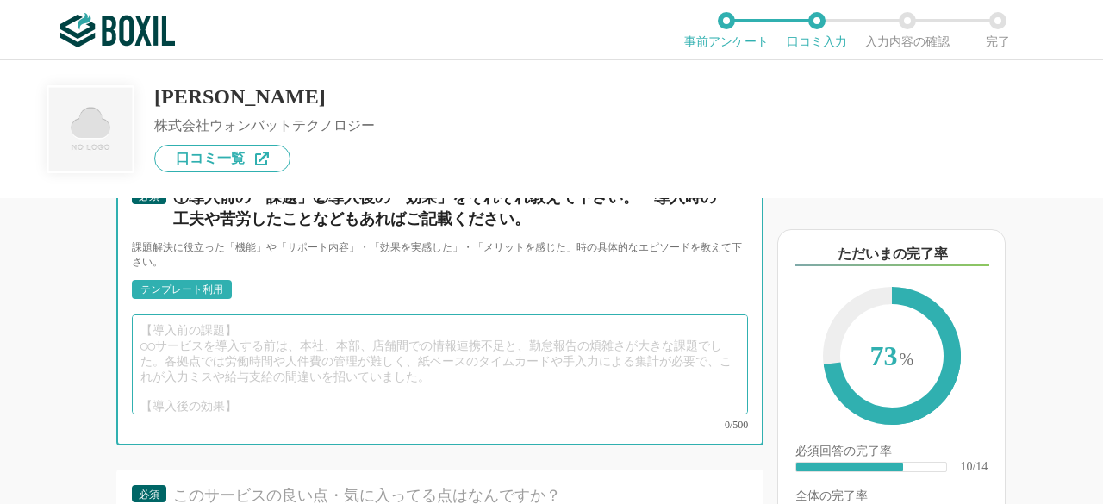
click at [293, 375] on textarea at bounding box center [440, 364] width 616 height 100
type textarea "あ"
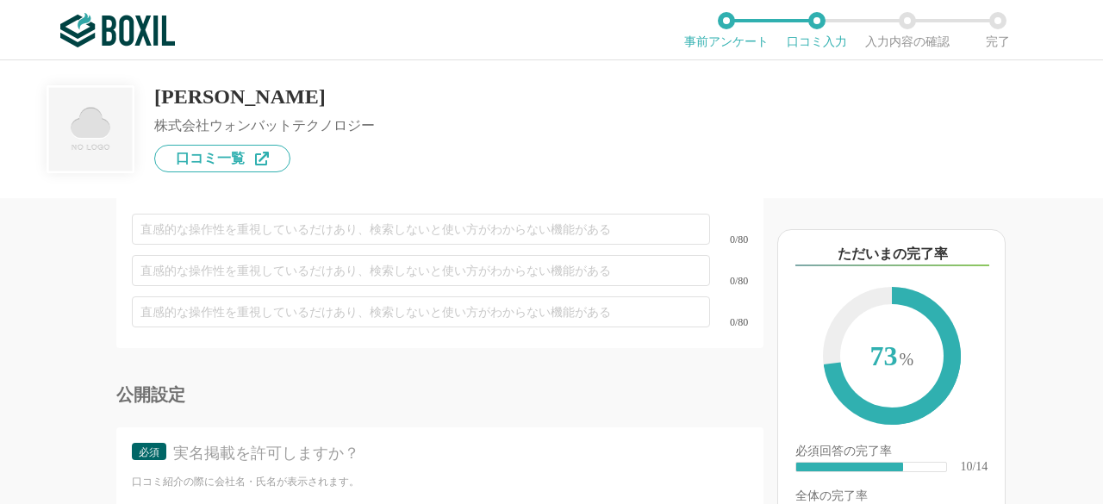
scroll to position [2585, 0]
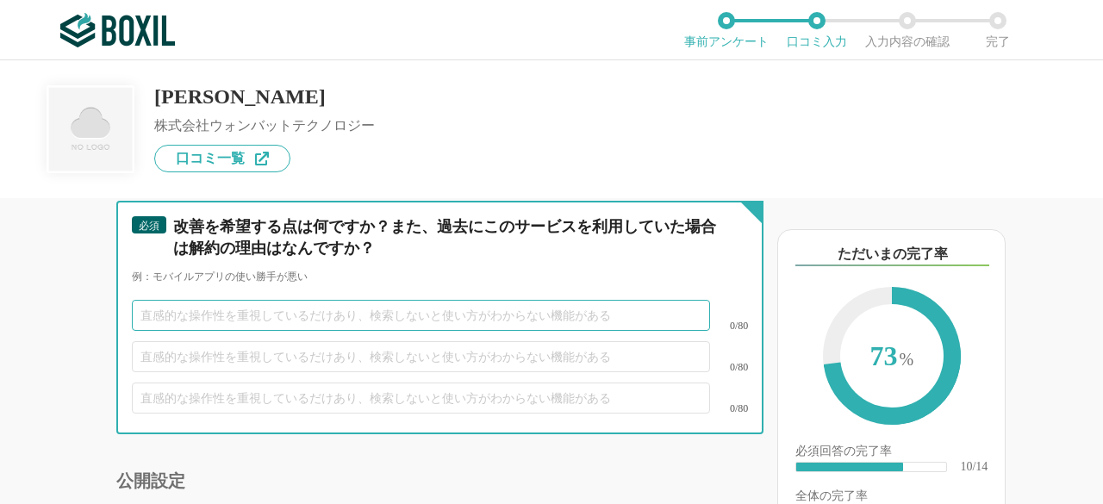
click at [318, 323] on input "text" at bounding box center [421, 315] width 578 height 31
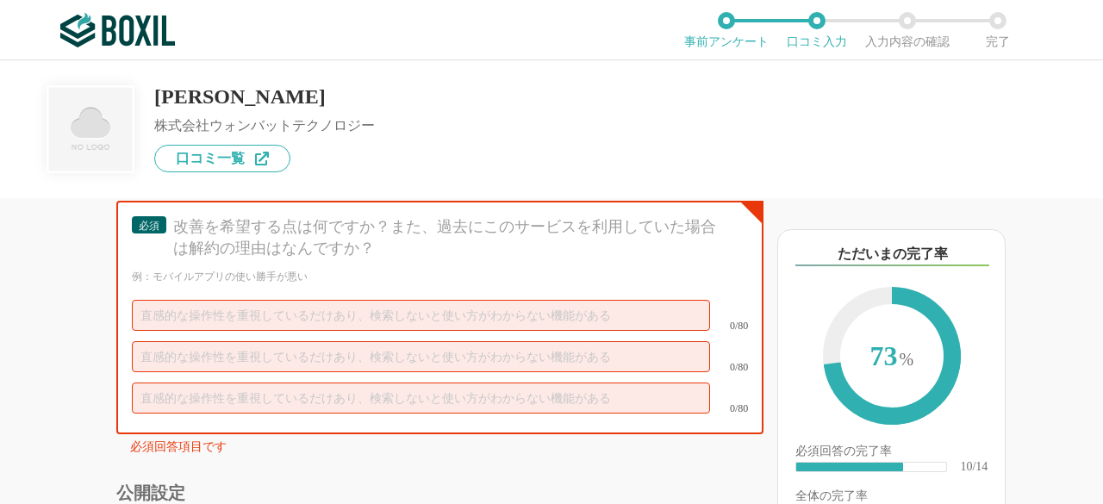
click at [331, 284] on div "例：モバイルアプリの使い勝手が悪い" at bounding box center [440, 277] width 616 height 15
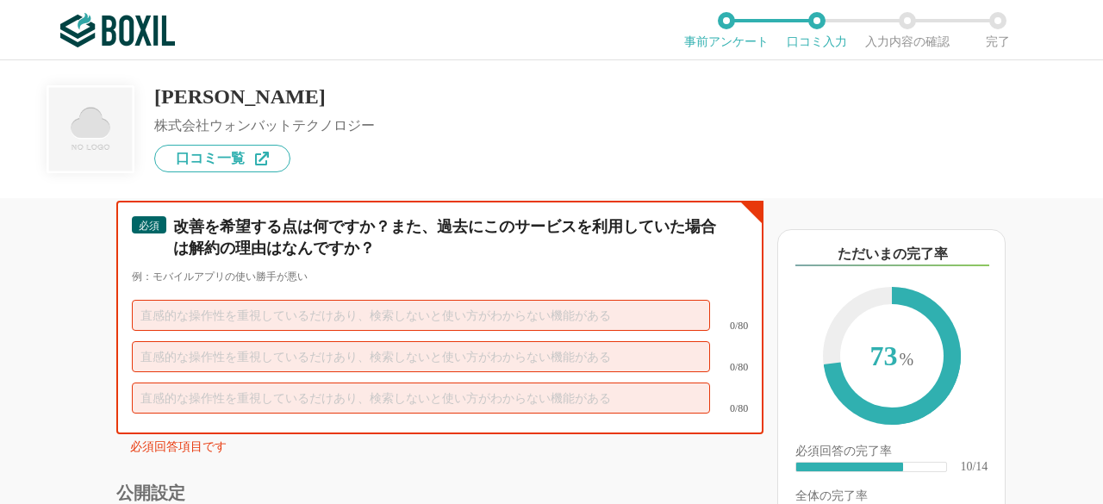
click at [327, 331] on input "text" at bounding box center [421, 315] width 578 height 31
click at [322, 371] on input "text" at bounding box center [421, 356] width 578 height 31
click at [305, 406] on input "text" at bounding box center [421, 398] width 578 height 31
click at [304, 371] on input "text" at bounding box center [421, 356] width 578 height 31
click at [303, 331] on input "text" at bounding box center [421, 315] width 578 height 31
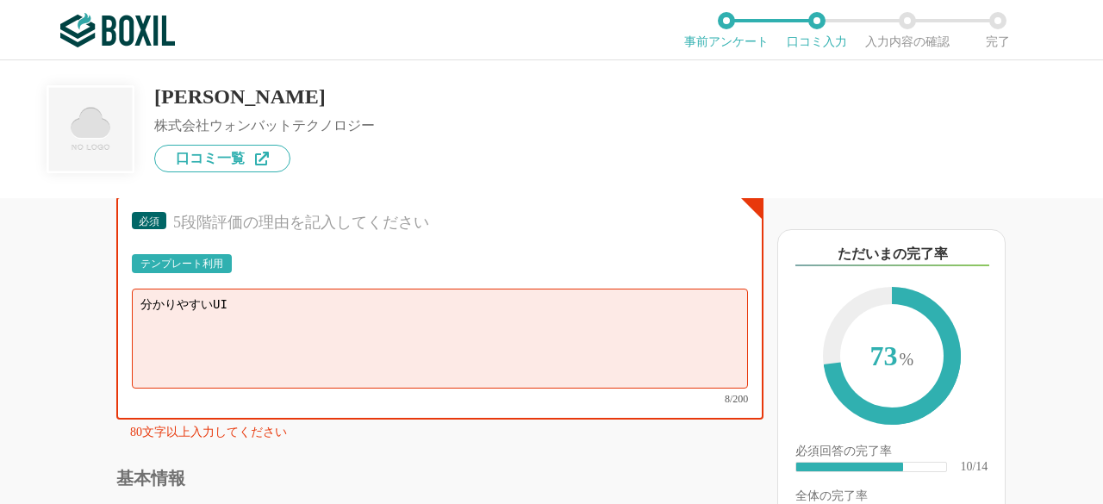
scroll to position [1723, 0]
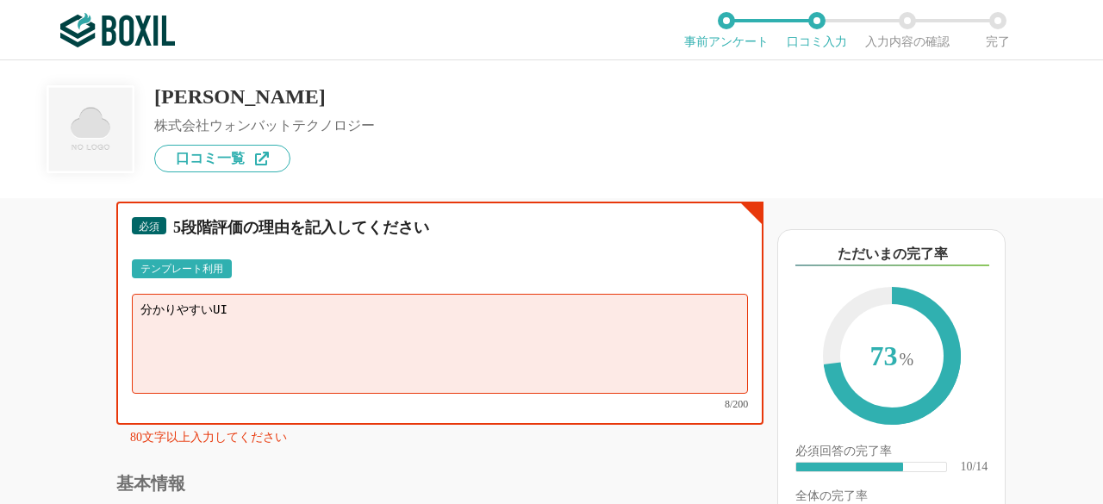
click at [303, 342] on textarea "分かりやすいUI" at bounding box center [440, 344] width 616 height 100
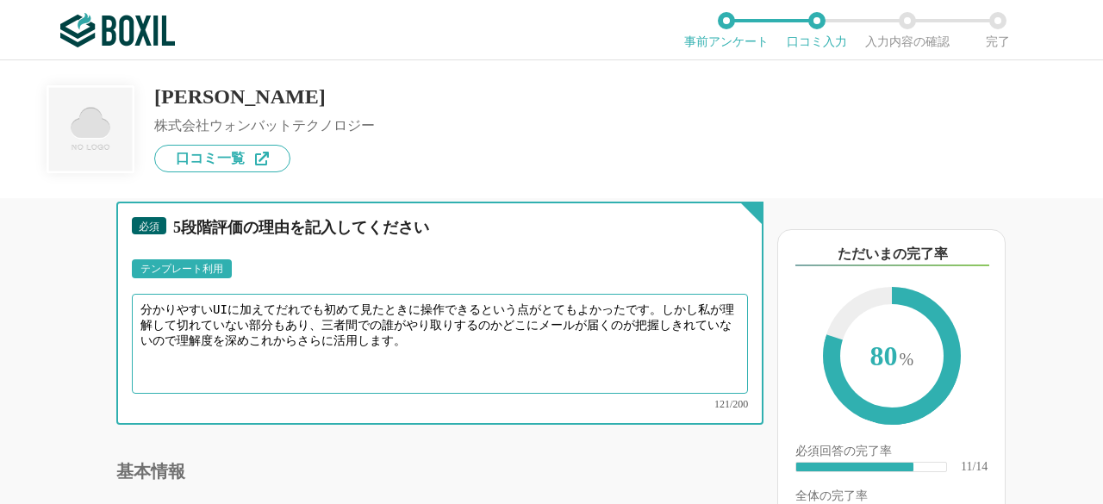
type textarea "分かりやすいUIに加えてだれでも初めて見たときに操作できるという点がとてもよかったです。しかし私が理解して切れていない部分もあり、三者間での誰がやり取りするの…"
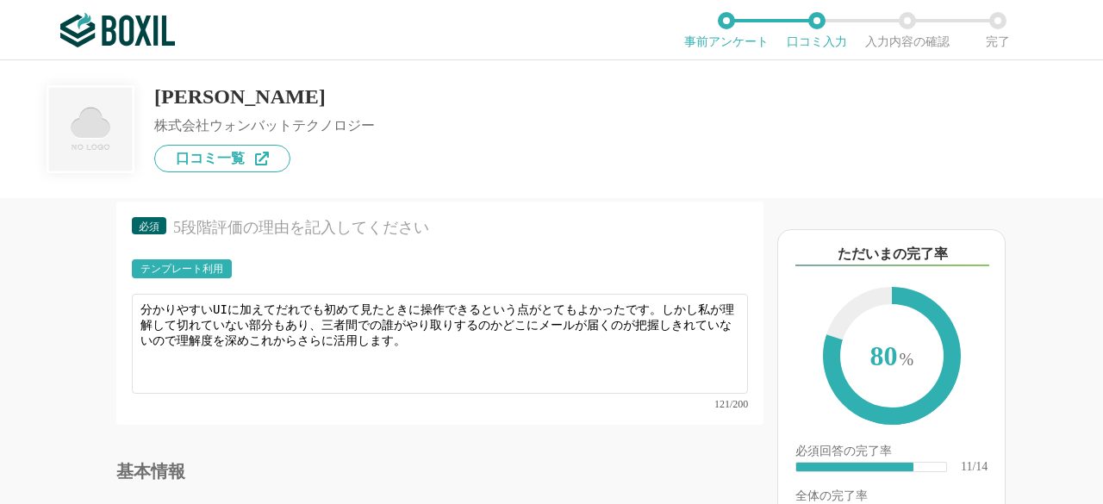
click at [105, 304] on div "他のサービス・ツールと連携していますか？ ※複数選択可 例：Slack、Salesforce 選択したサービス 未選択 Slack 必須 使いやすさ（５点満点…" at bounding box center [381, 351] width 763 height 306
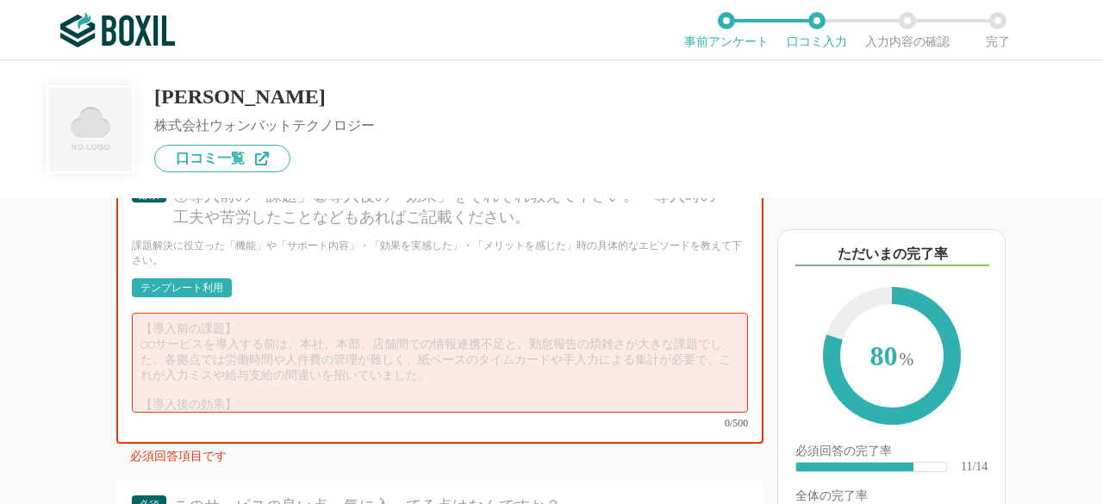
scroll to position [2068, 0]
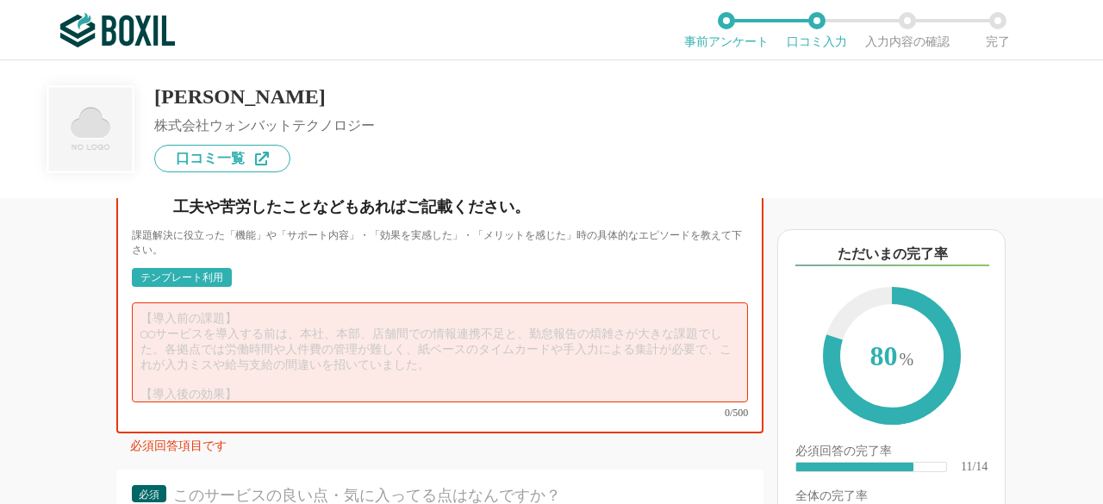
click at [159, 354] on textarea at bounding box center [440, 352] width 616 height 100
drag, startPoint x: 150, startPoint y: 352, endPoint x: 215, endPoint y: 352, distance: 64.6
click at [215, 352] on textarea at bounding box center [440, 352] width 616 height 100
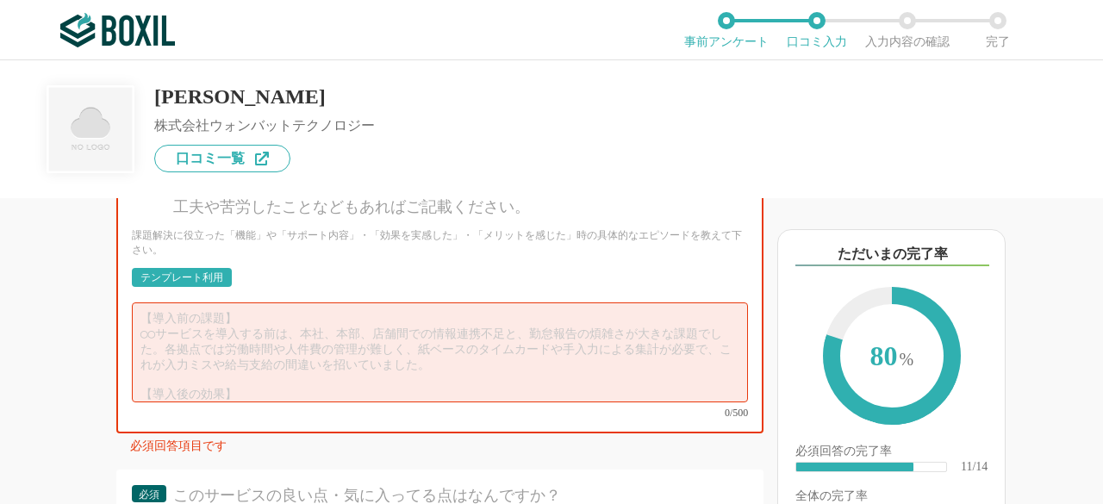
click at [205, 283] on div "テンプレート利用" at bounding box center [181, 277] width 83 height 10
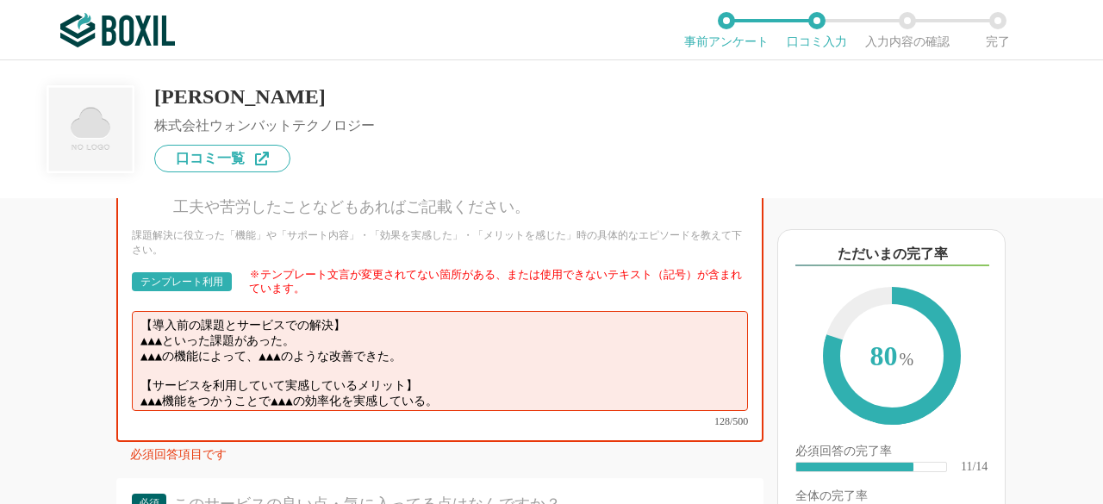
scroll to position [0, 0]
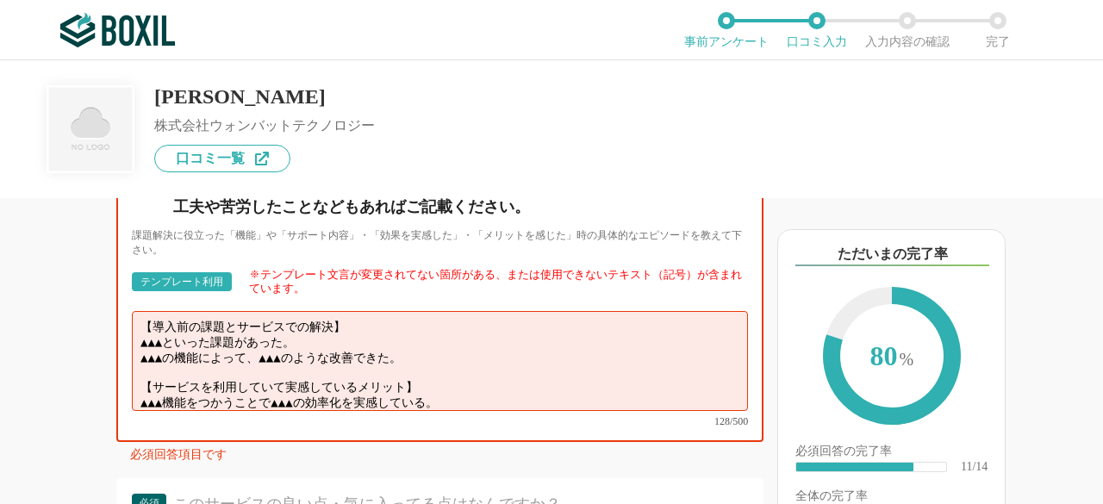
click at [177, 368] on textarea "【導入前の課題とサービスでの解決】 ▲▲▲といった課題があった。 ▲▲▲の機能によって、▲▲▲のような改善できた。 【サービスを利用していて実感しているメリッ…" at bounding box center [440, 361] width 616 height 100
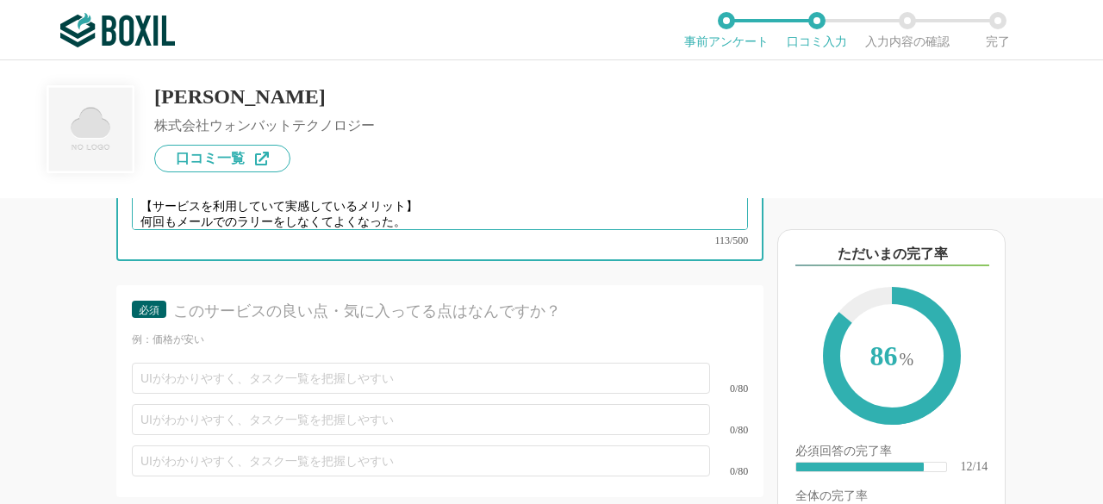
scroll to position [2326, 0]
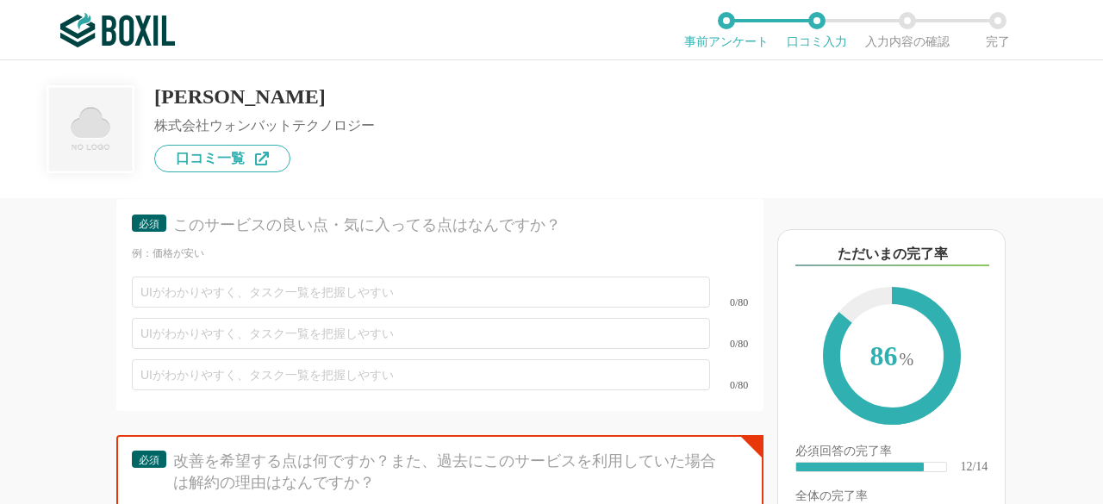
type textarea "【導入前の課題とサービスでの解決】 日程調整に手間がかかるといった課題があった。 三者間お互いが入力することで毎回の手間が削減できたできた。 【サービスを利用…"
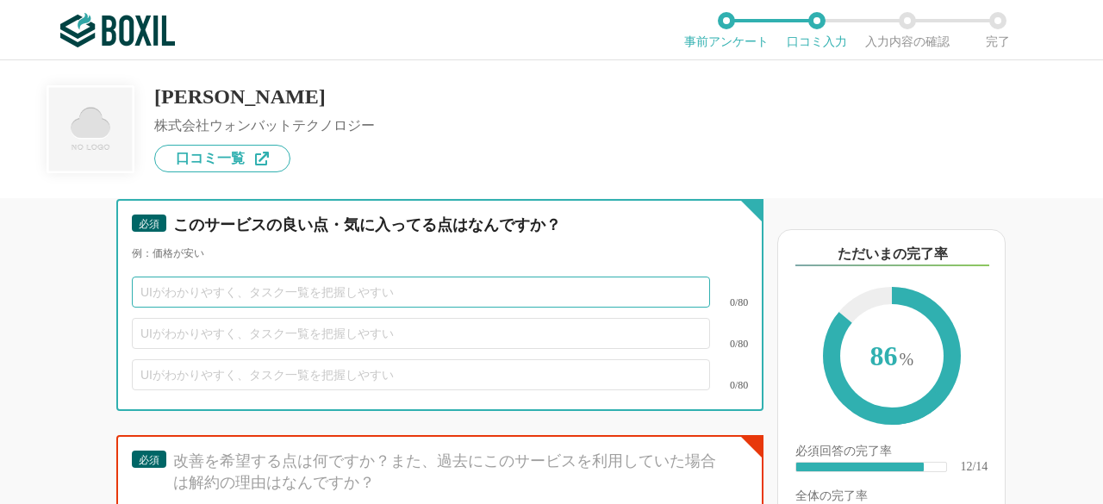
click at [296, 304] on input "text" at bounding box center [421, 292] width 578 height 31
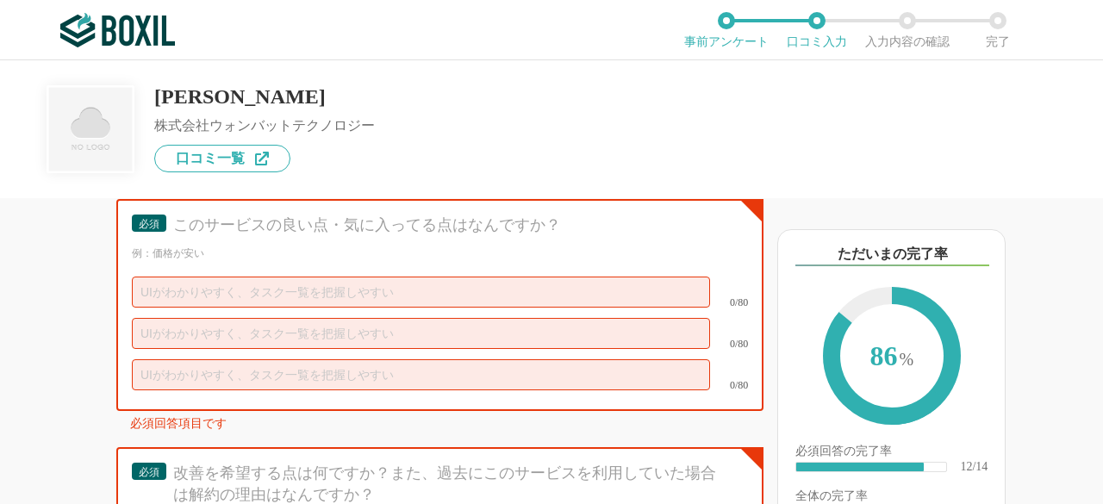
click at [36, 290] on div "他のサービス・ツールと連携していますか？ ※複数選択可 例：Slack、Salesforce 選択したサービス 未選択 Slack 必須 使いやすさ（５点満点…" at bounding box center [381, 351] width 763 height 306
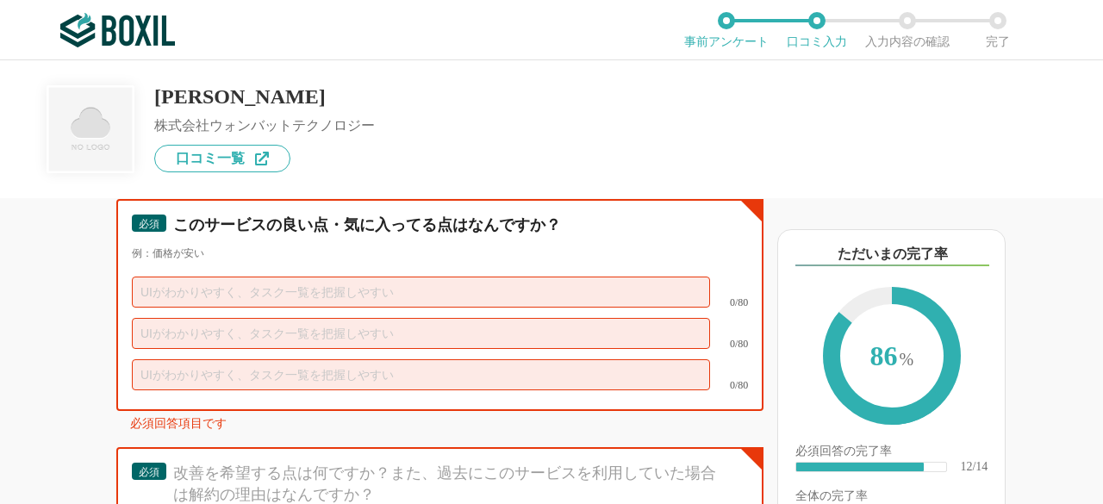
click at [190, 306] on input "text" at bounding box center [421, 292] width 578 height 31
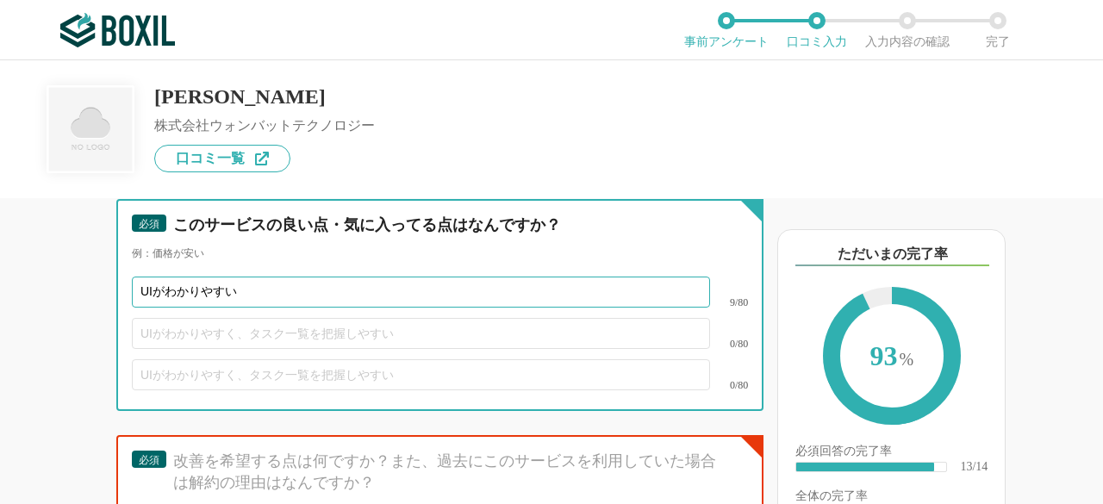
type input "UIがわかりやすい"
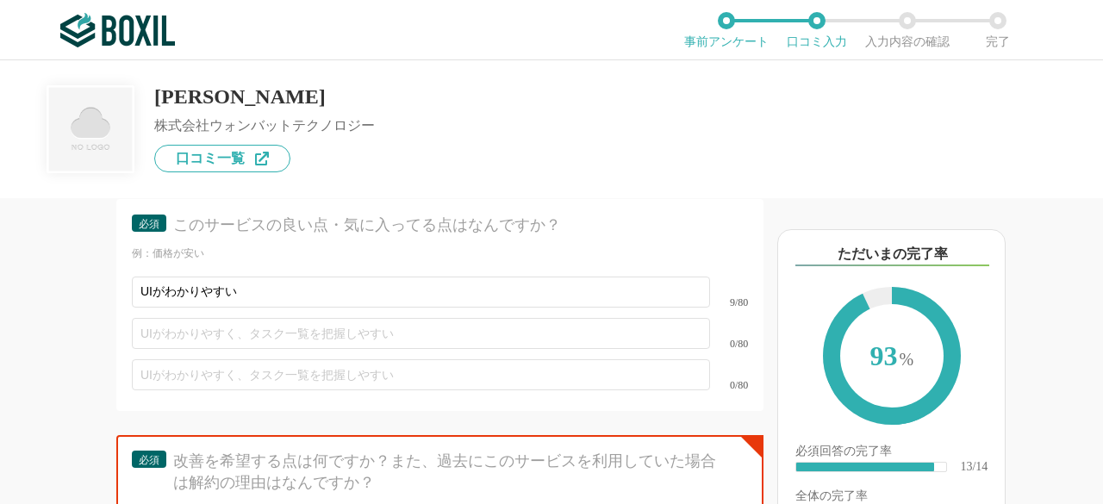
click at [48, 314] on div "他のサービス・ツールと連携していますか？ ※複数選択可 例：Slack、Salesforce 選択したサービス 未選択 Slack 必須 使いやすさ（５点満点…" at bounding box center [381, 351] width 763 height 306
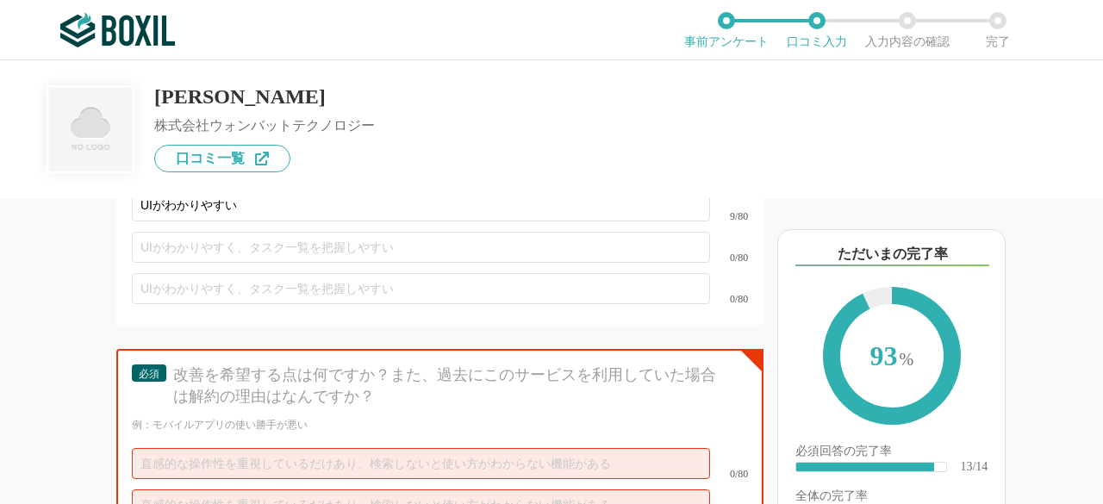
scroll to position [2585, 0]
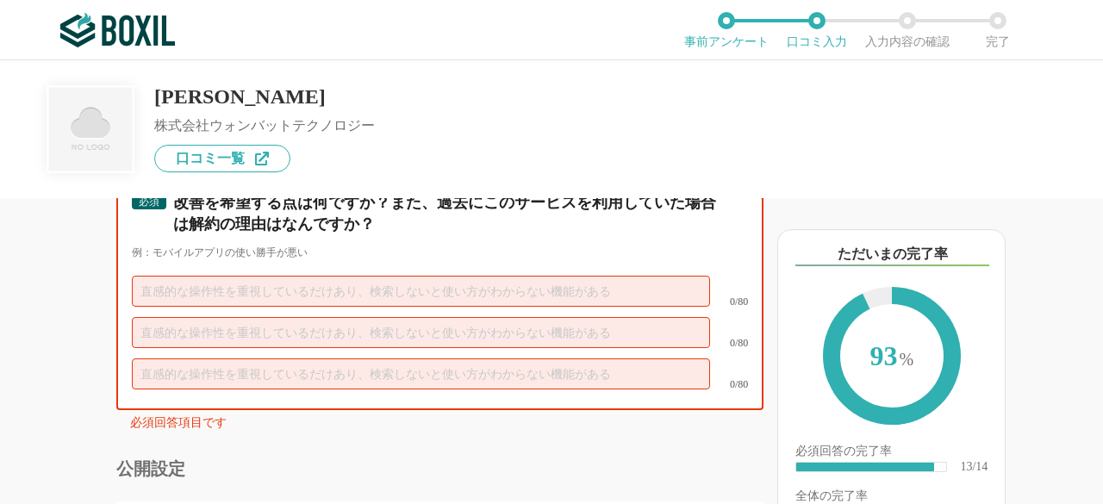
click at [200, 307] on input "text" at bounding box center [421, 291] width 578 height 31
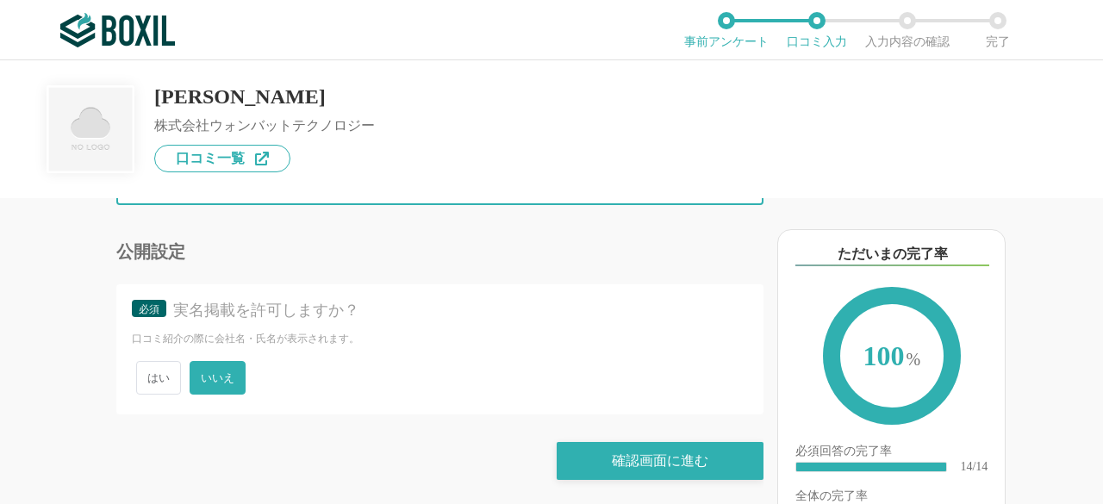
scroll to position [2807, 0]
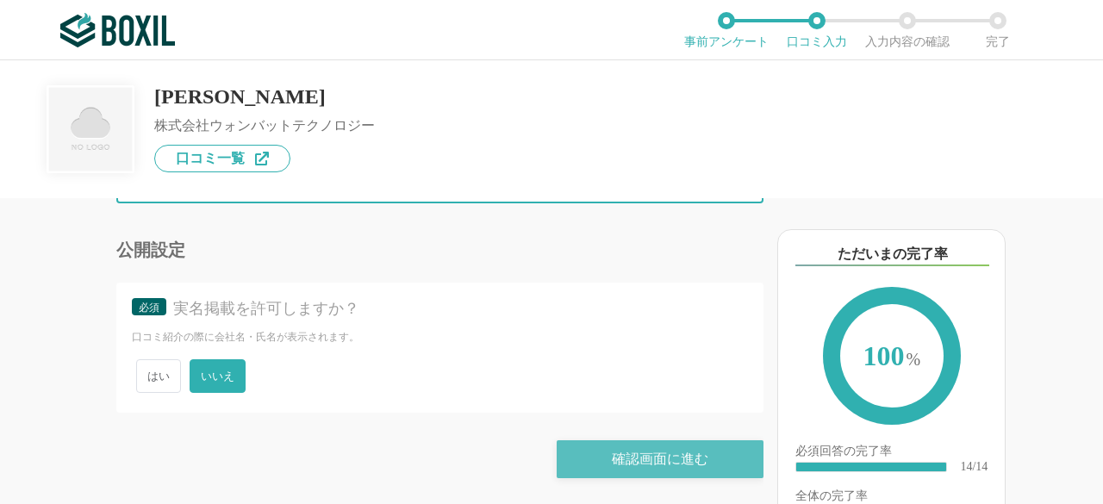
type input "メール関連の設定が少しわかりにくかった"
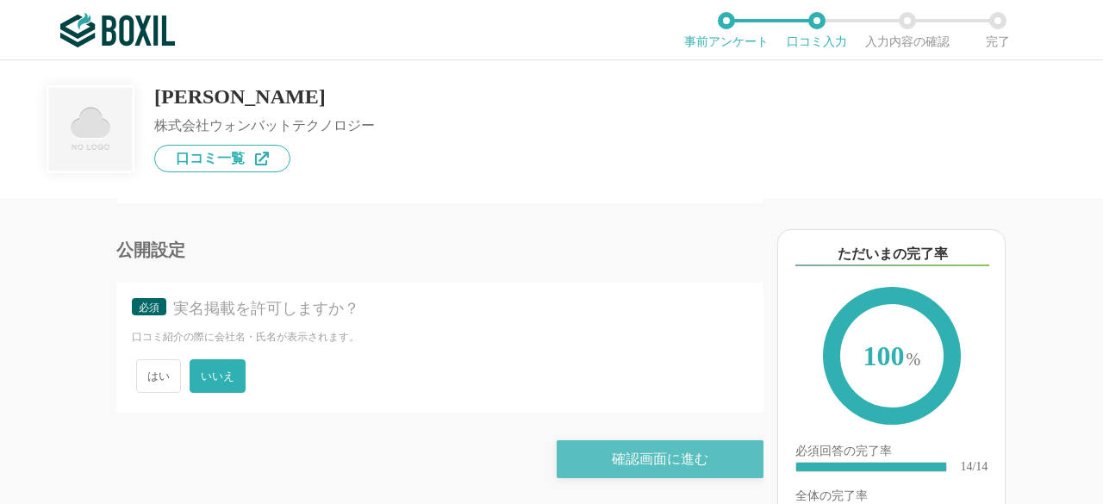
click at [660, 450] on div "確認画面に進む" at bounding box center [660, 459] width 207 height 38
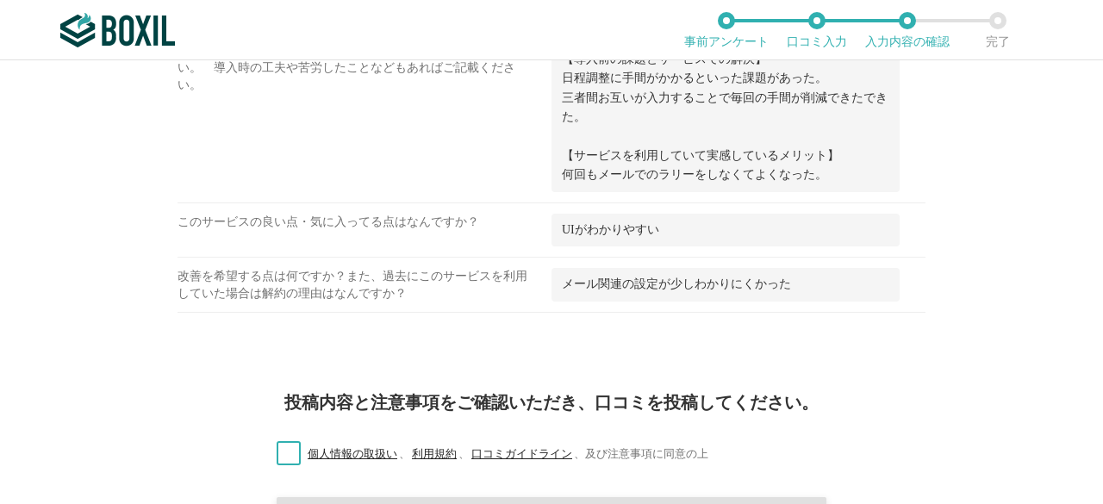
scroll to position [1390, 0]
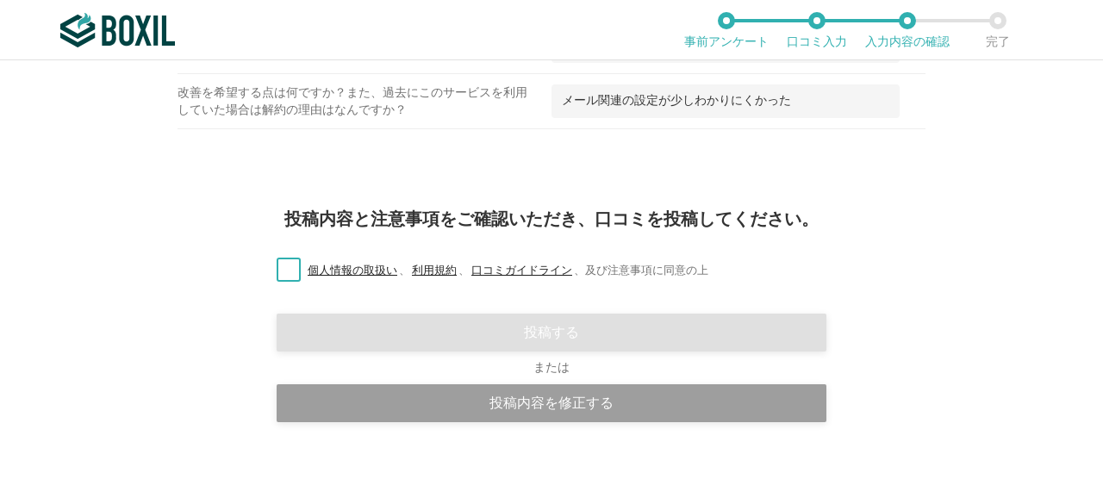
click at [282, 262] on label "個人情報の取扱い 、 利用規約 、 口コミガイドライン 、 及び注意事項に同意の上" at bounding box center [485, 271] width 445 height 18
click at [0, 0] on input "個人情報の取扱い 、 利用規約 、 口コミガイドライン 、 及び注意事項に同意の上" at bounding box center [0, 0] width 0 height 0
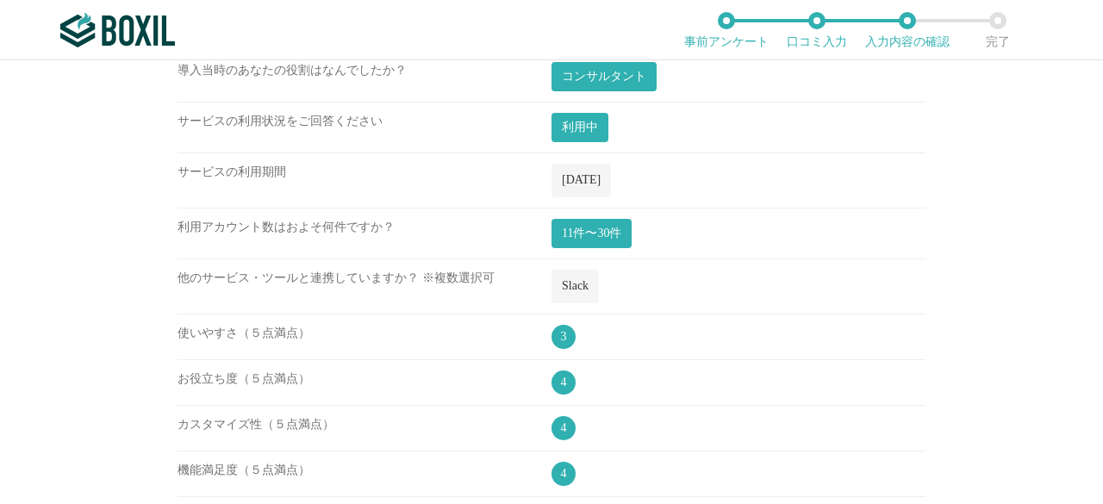
scroll to position [0, 0]
